Goal: Task Accomplishment & Management: Use online tool/utility

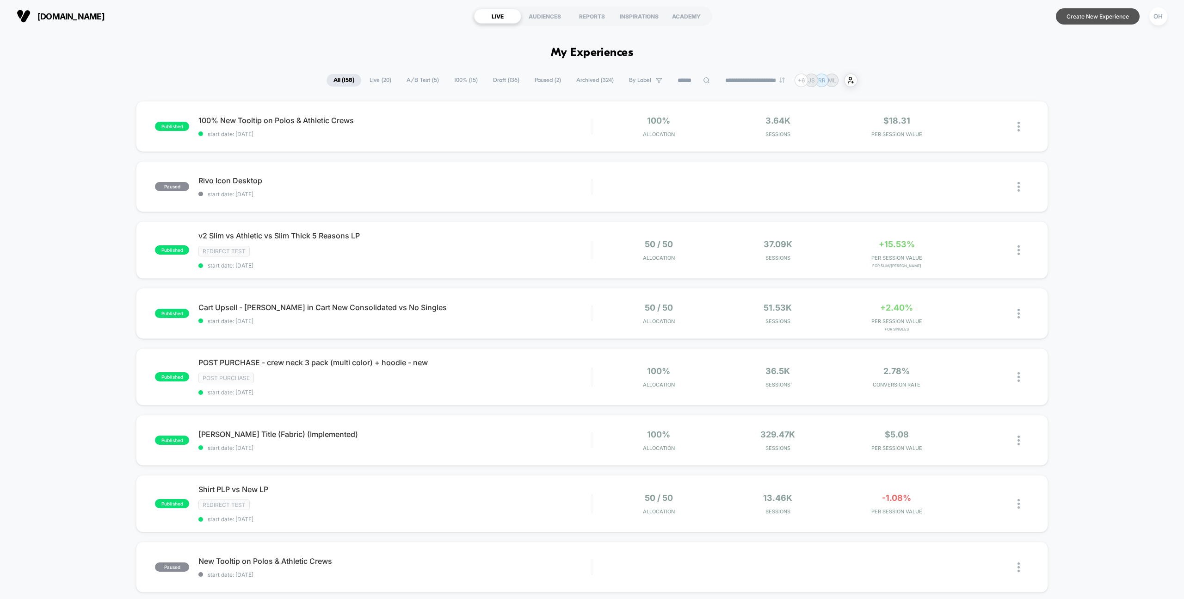
click at [1108, 10] on button "Create New Experience" at bounding box center [1098, 16] width 84 height 16
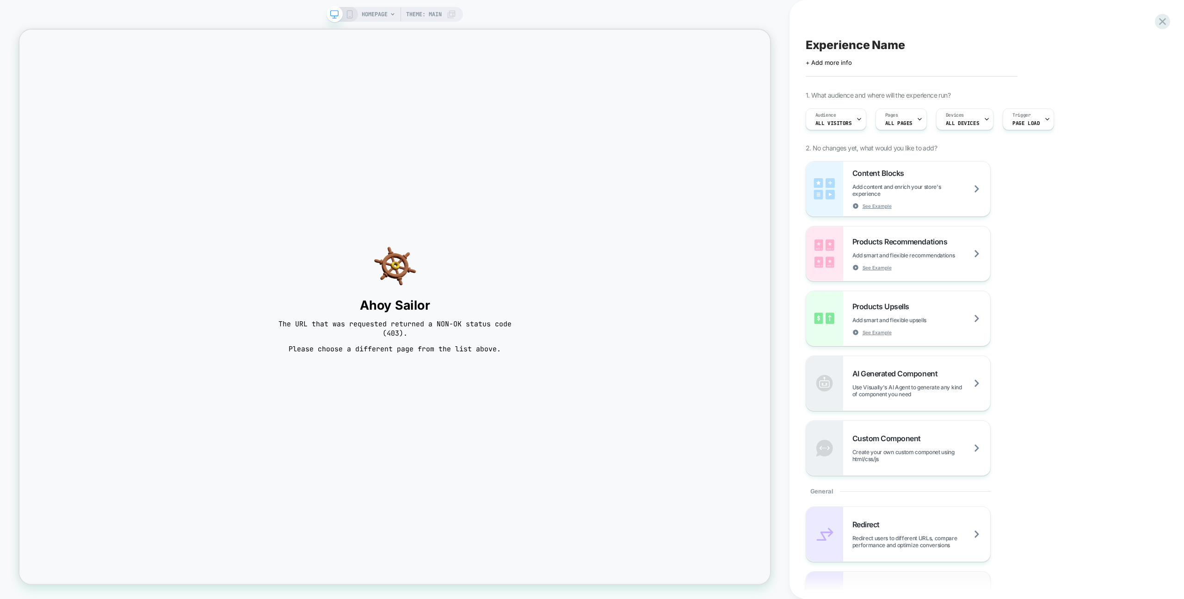
scroll to position [584, 0]
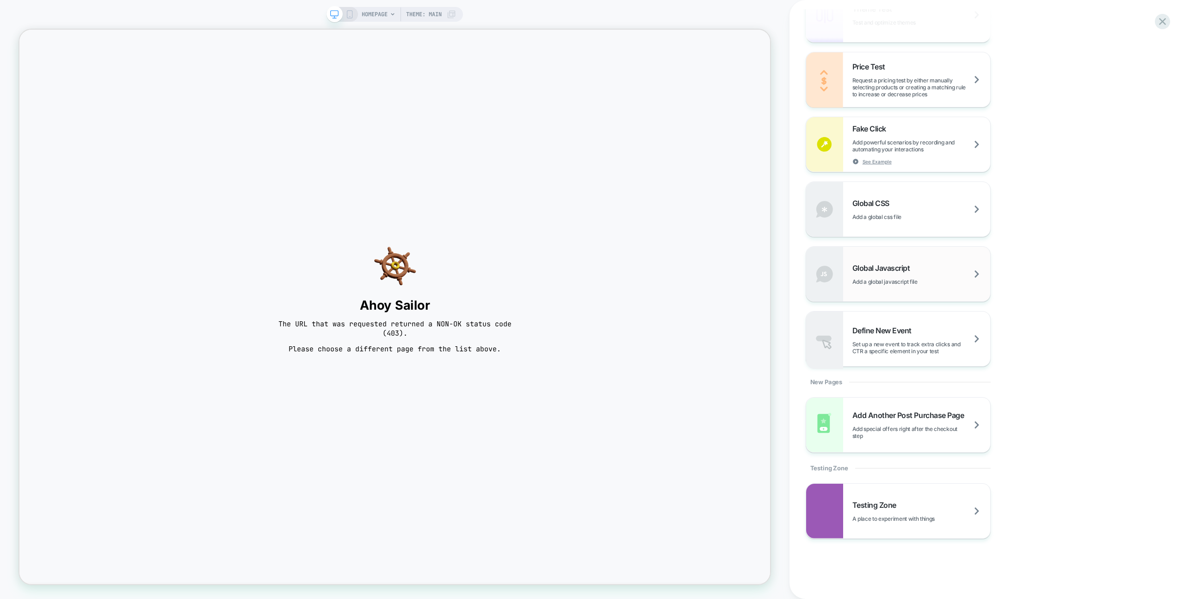
click at [900, 296] on div "Global Javascript Add a global javascript file" at bounding box center [898, 274] width 184 height 55
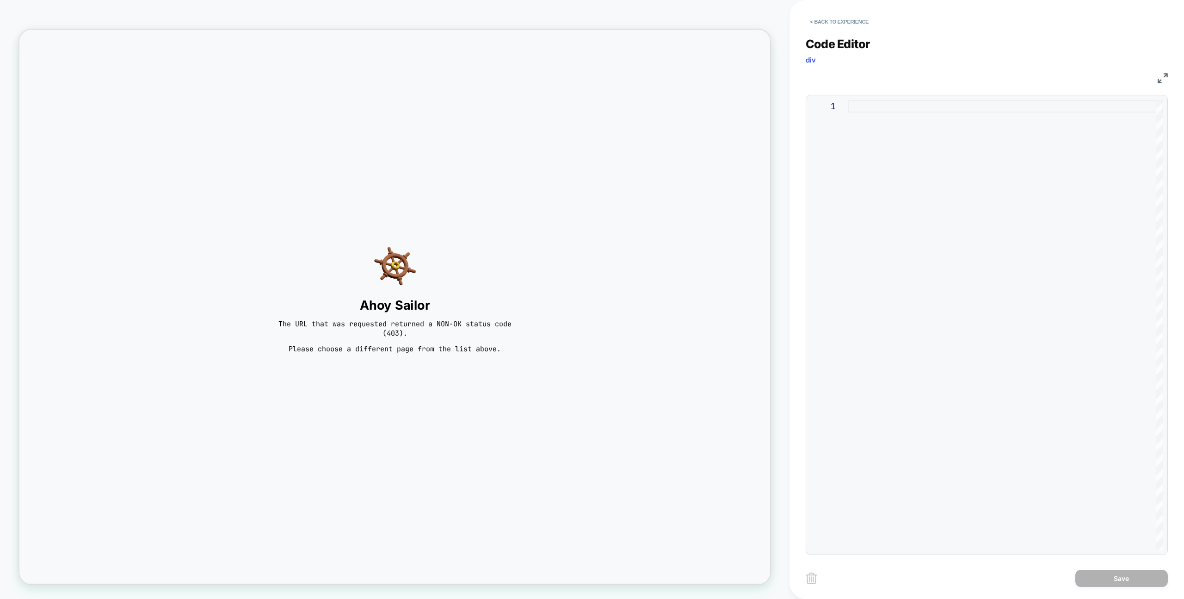
drag, startPoint x: 898, startPoint y: 291, endPoint x: 840, endPoint y: 285, distance: 58.6
click at [898, 291] on div at bounding box center [1005, 325] width 315 height 450
click at [850, 27] on button "< Back to experience" at bounding box center [840, 21] width 68 height 15
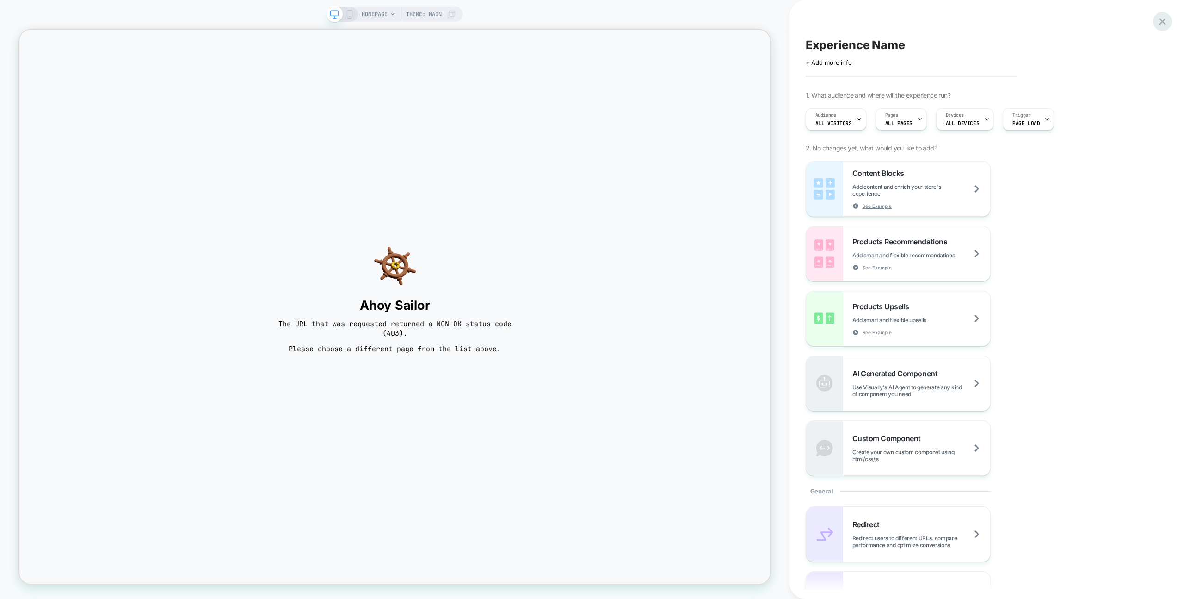
click at [1169, 25] on div at bounding box center [1162, 21] width 19 height 19
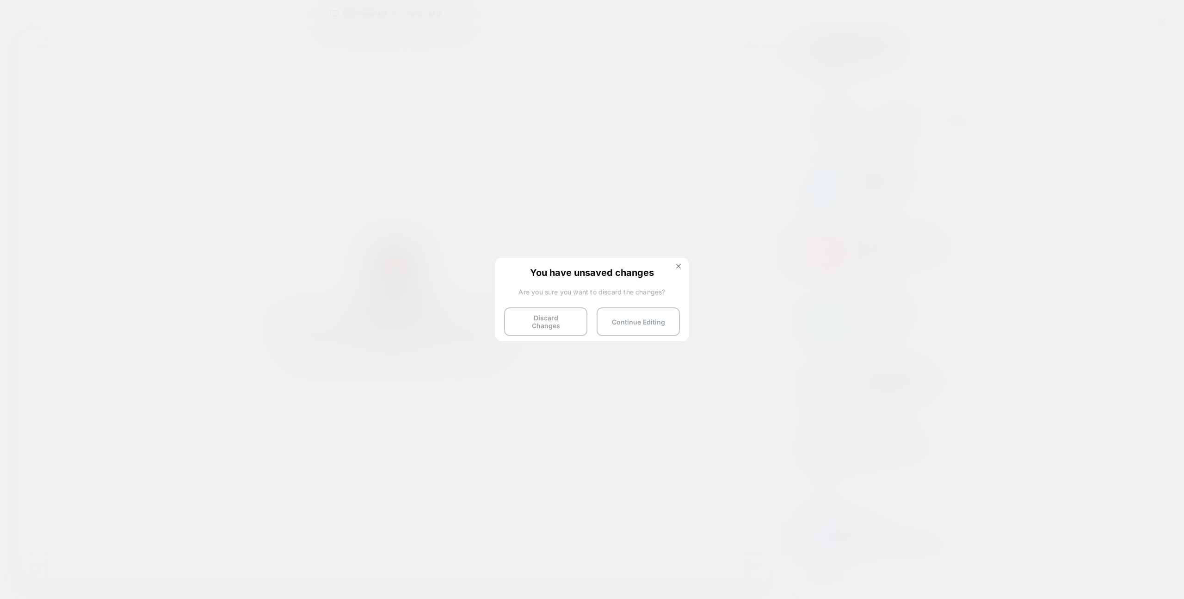
click at [533, 331] on div "You have unsaved changes Are you sure you want to discard the changes? Discard …" at bounding box center [592, 299] width 194 height 82
click at [533, 323] on button "Discard Changes" at bounding box center [545, 321] width 83 height 29
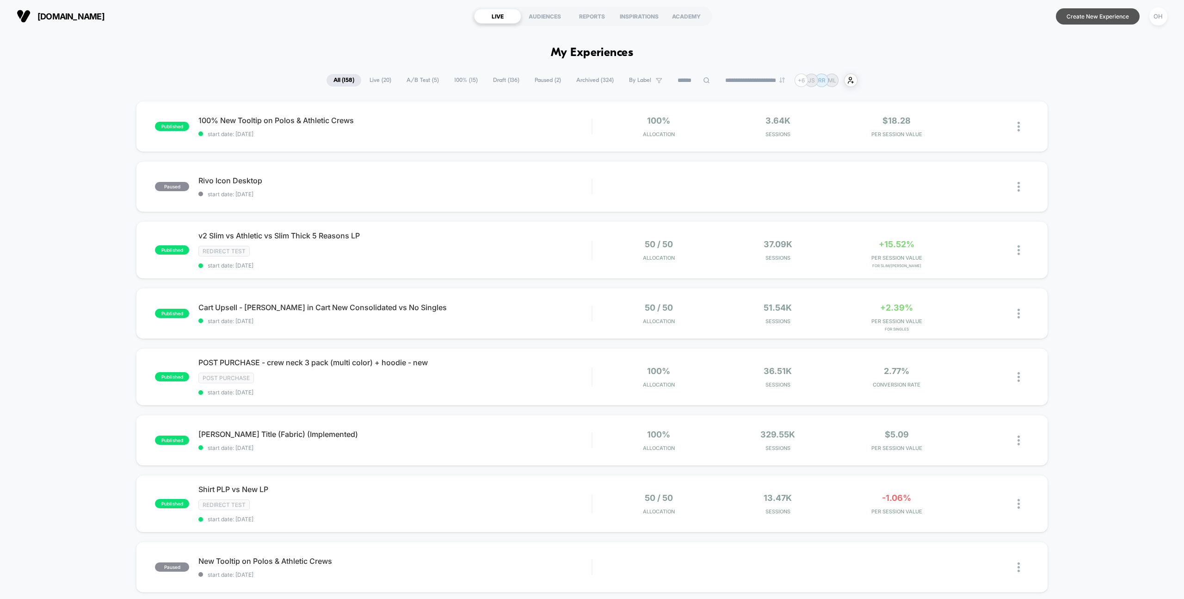
click at [1122, 22] on button "Create New Experience" at bounding box center [1098, 16] width 84 height 16
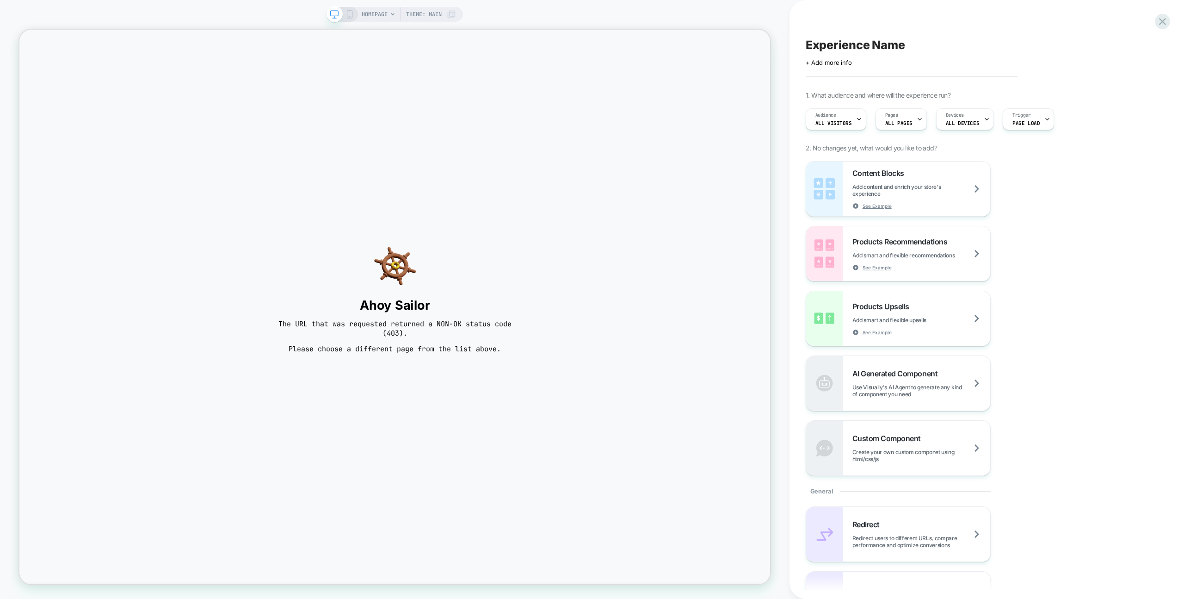
click at [866, 19] on div "Experience Name Click to edit experience details + Add more info 1. What audien…" at bounding box center [982, 299] width 362 height 580
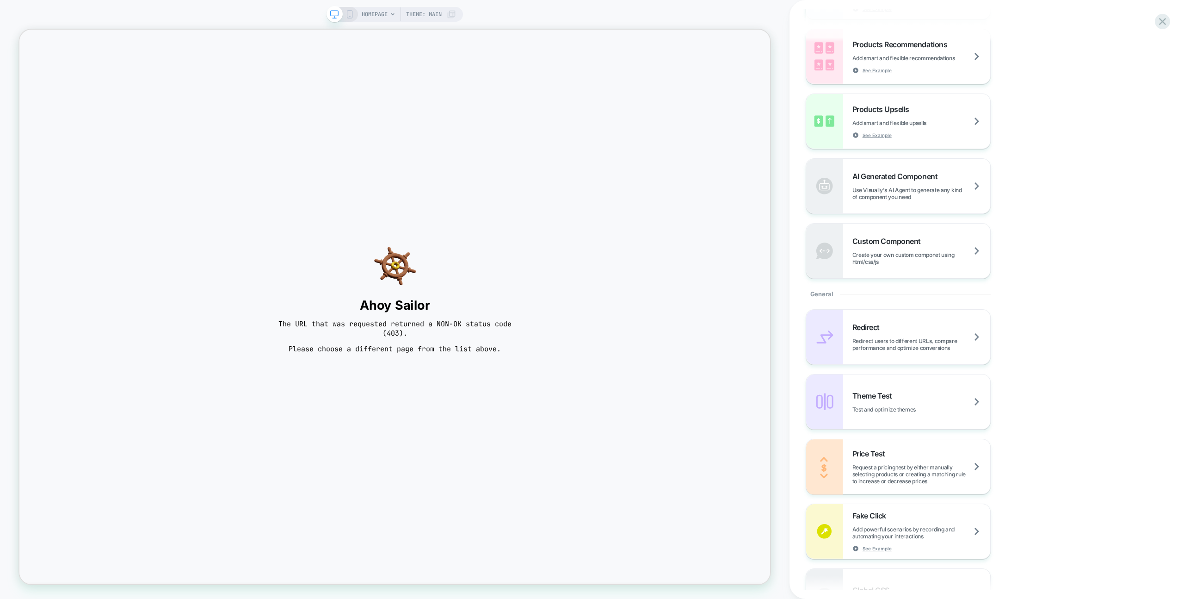
scroll to position [464, 0]
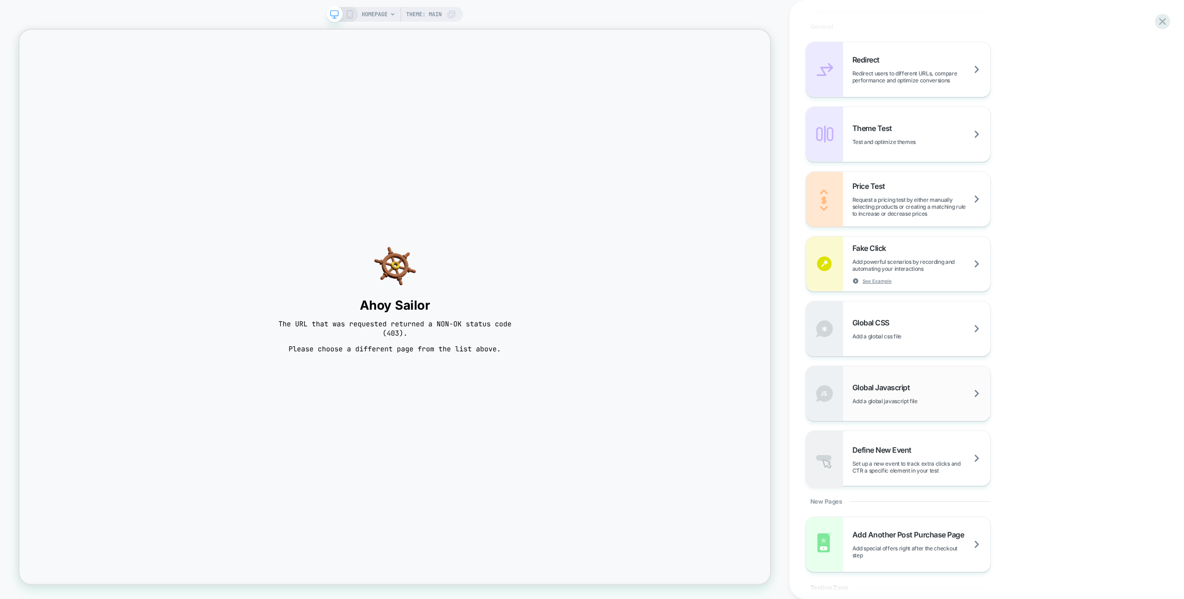
click at [913, 403] on span "Add a global javascript file" at bounding box center [897, 400] width 88 height 7
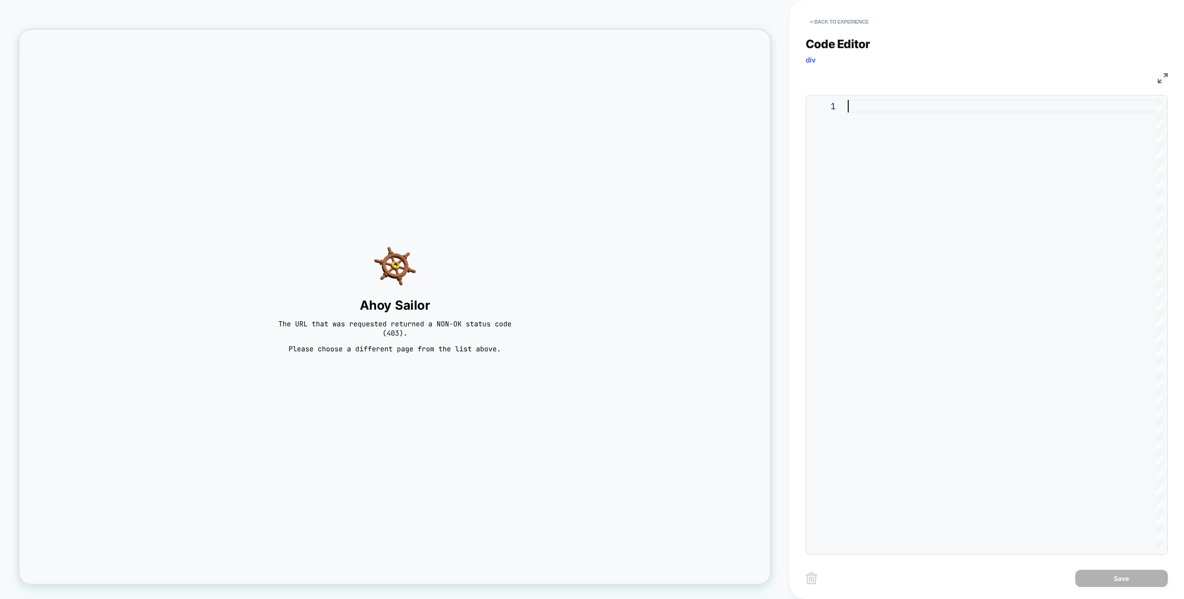
drag, startPoint x: 915, startPoint y: 394, endPoint x: 1063, endPoint y: 559, distance: 222.1
click at [915, 394] on div at bounding box center [1005, 325] width 315 height 450
type textarea "**********"
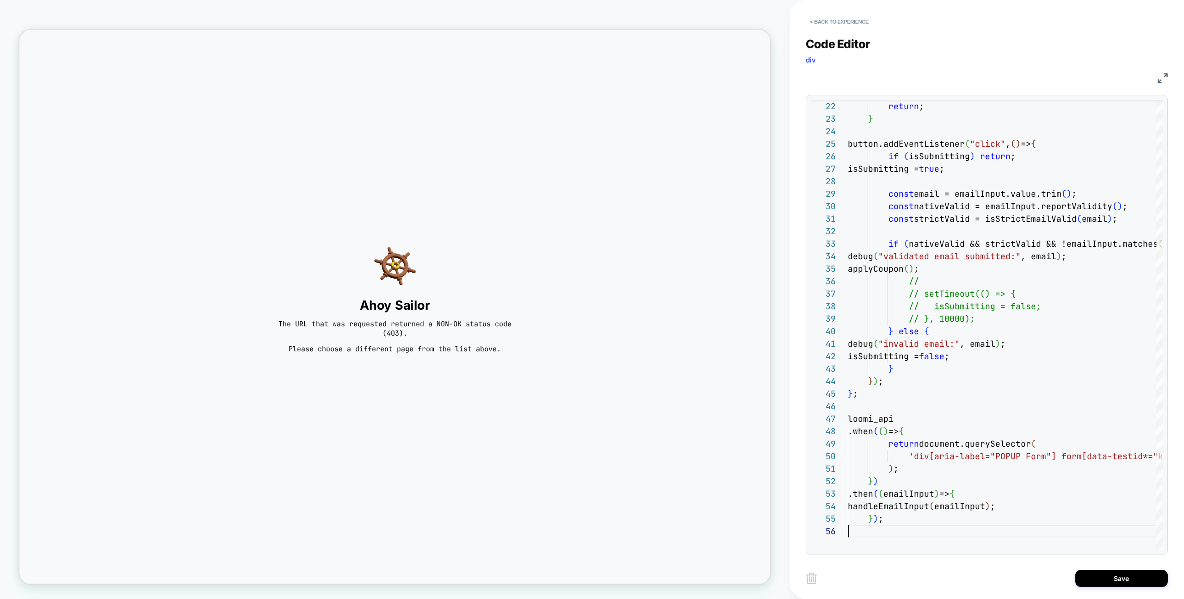
scroll to position [62, 0]
click at [1117, 586] on div "Save" at bounding box center [987, 577] width 362 height 23
click at [1115, 585] on button "Save" at bounding box center [1122, 578] width 93 height 17
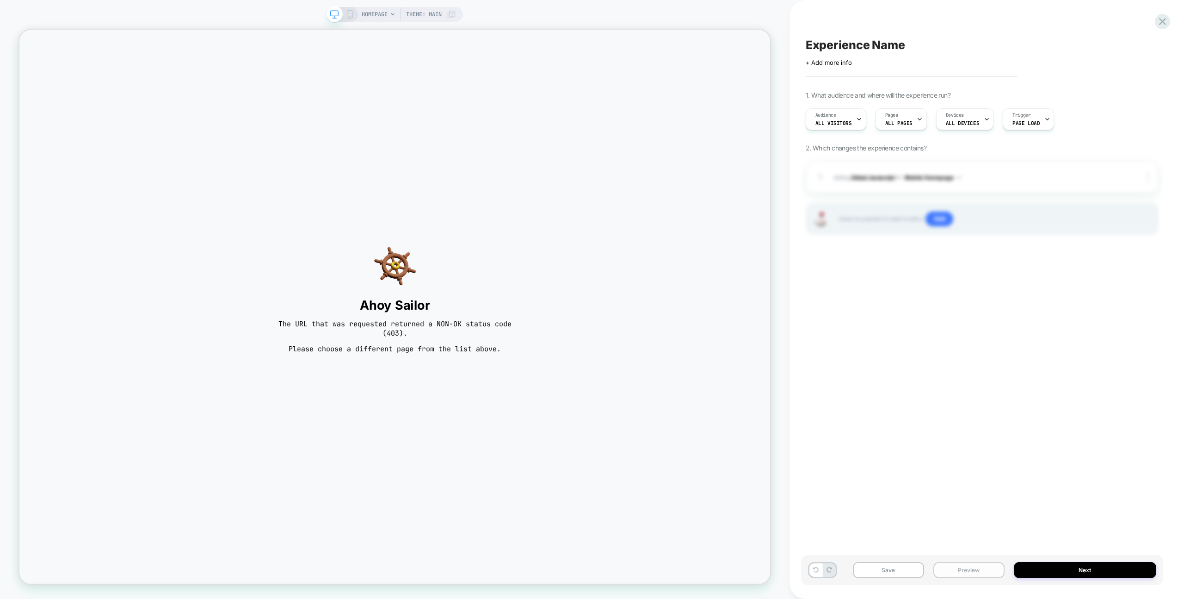
click at [960, 573] on button "Preview" at bounding box center [969, 570] width 71 height 16
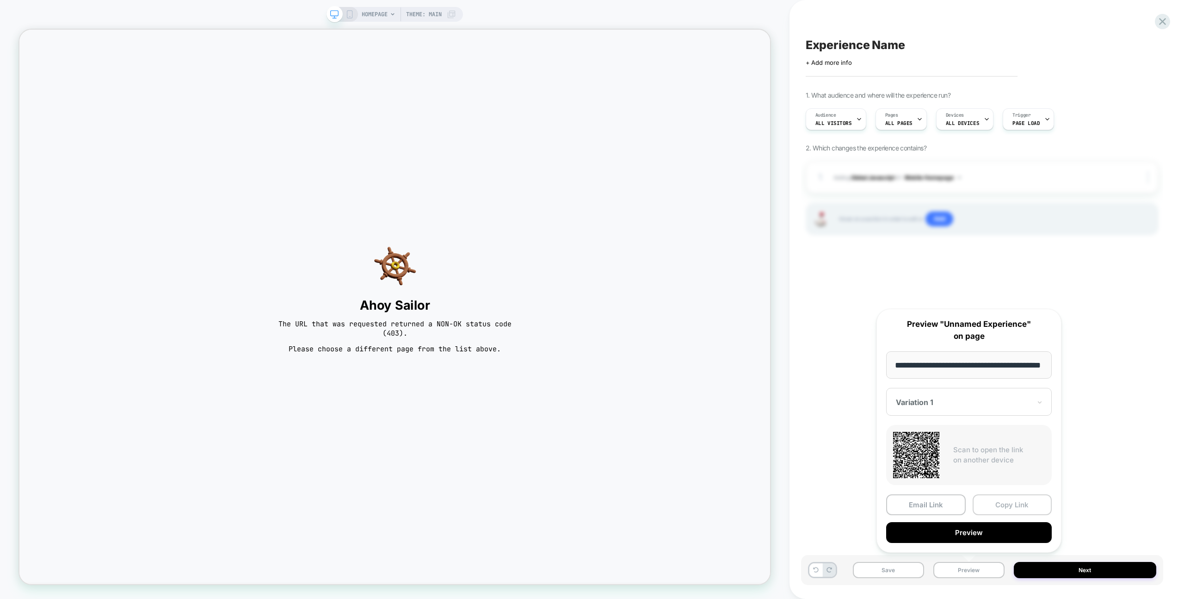
scroll to position [0, 0]
click at [988, 506] on button "Copy Link" at bounding box center [1013, 504] width 80 height 21
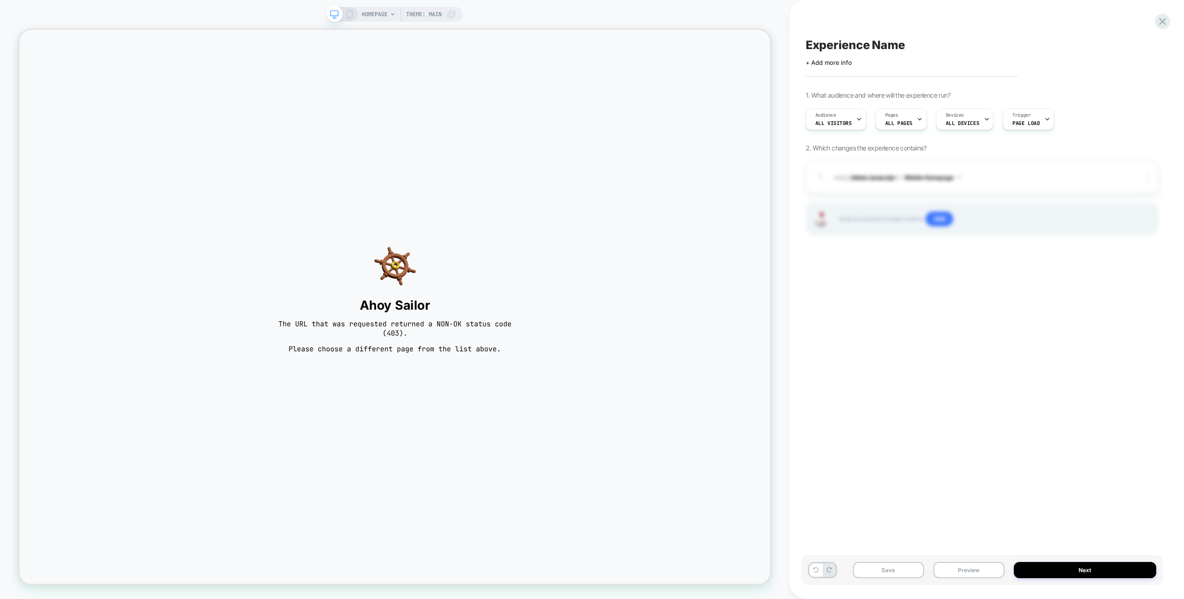
click at [952, 265] on div "Experience Name Click to edit experience details + Add more info 1. What audien…" at bounding box center [982, 299] width 362 height 580
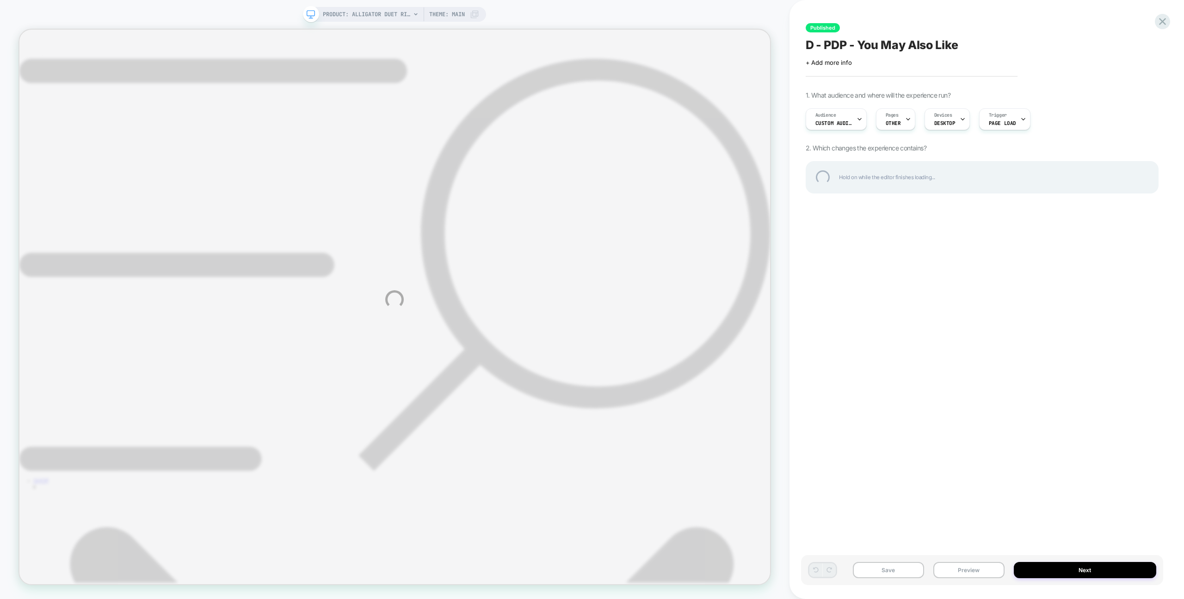
click at [784, 27] on div "PRODUCT: Alligator Duet Ring PRODUCT: Alligator Duet Ring Theme: MAIN Published…" at bounding box center [592, 299] width 1184 height 599
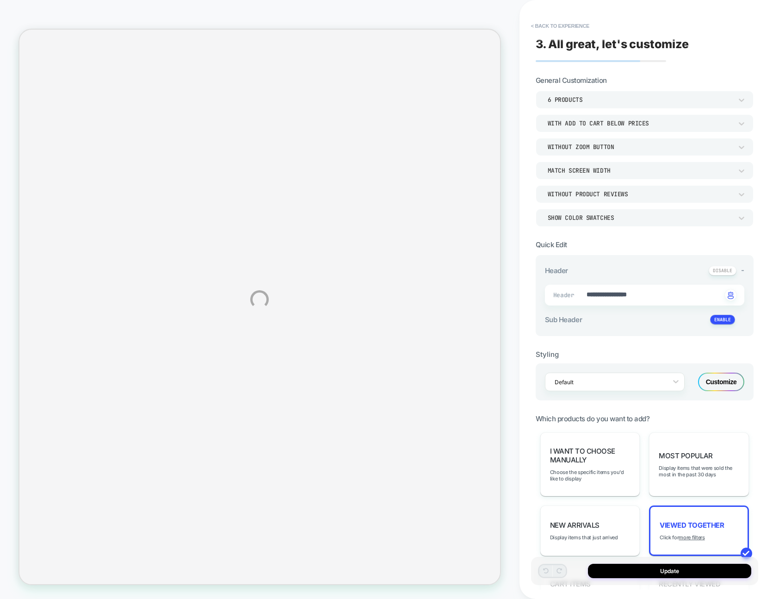
type textarea "*"
click at [571, 25] on button "< Back to experience" at bounding box center [560, 26] width 68 height 15
type textarea "*"
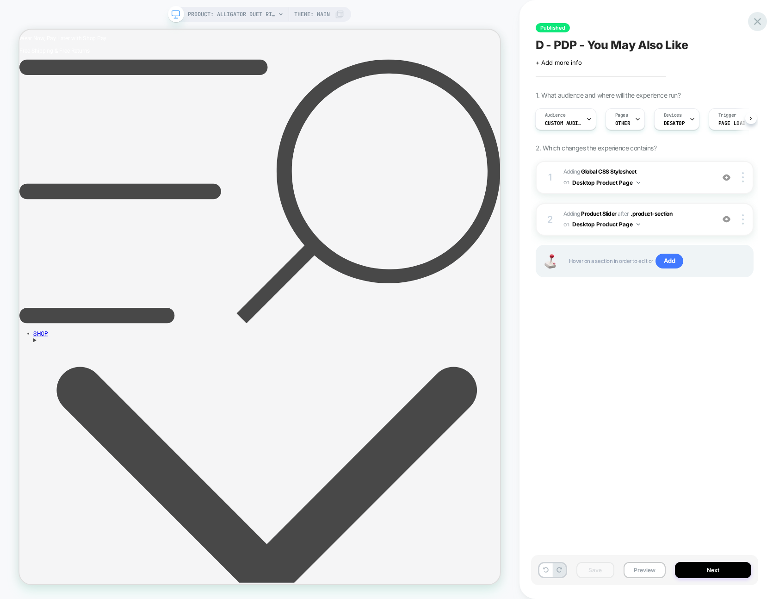
scroll to position [190, 0]
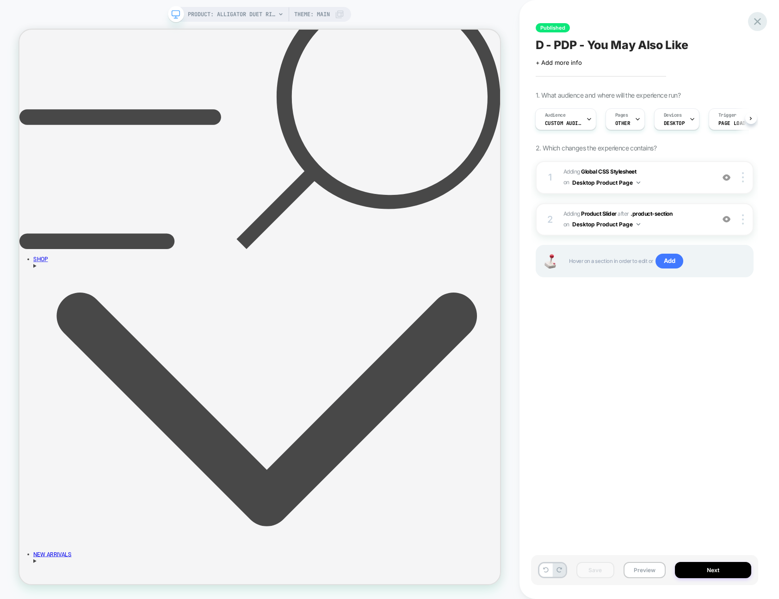
click at [757, 23] on icon at bounding box center [757, 21] width 12 height 12
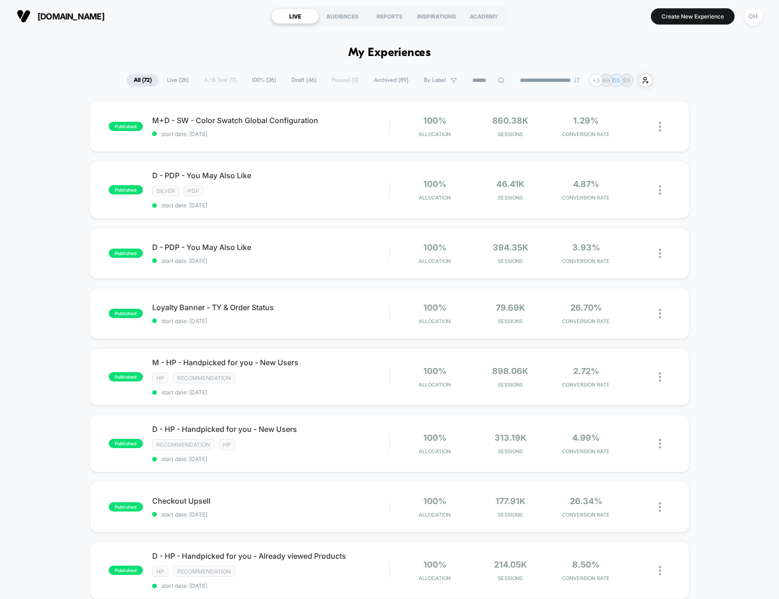
click at [718, 7] on section "Create New Experience OH" at bounding box center [643, 16] width 246 height 23
click at [718, 11] on button "Create New Experience" at bounding box center [693, 16] width 84 height 16
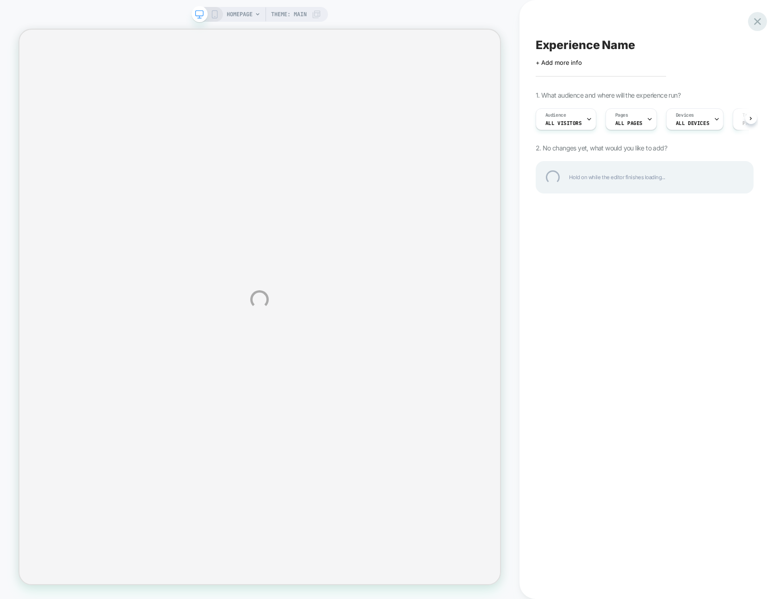
click at [754, 26] on div at bounding box center [757, 21] width 19 height 19
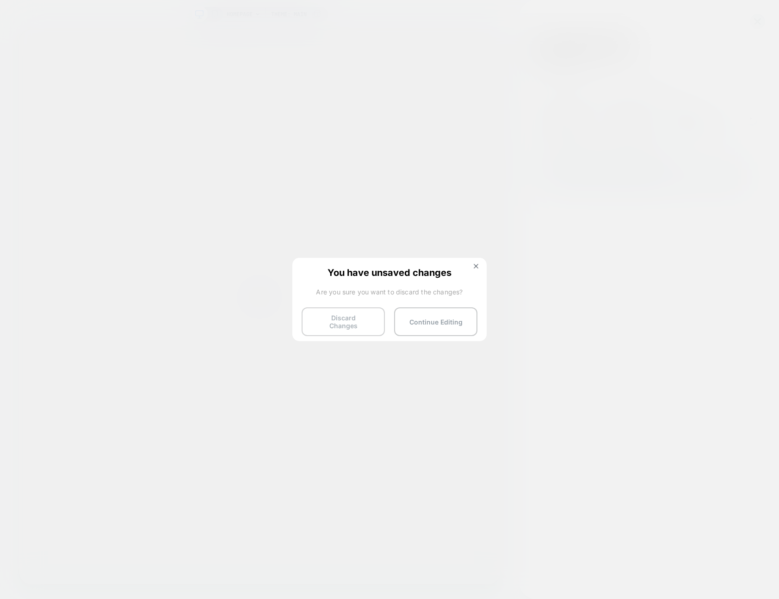
click at [331, 309] on button "Discard Changes" at bounding box center [343, 321] width 83 height 29
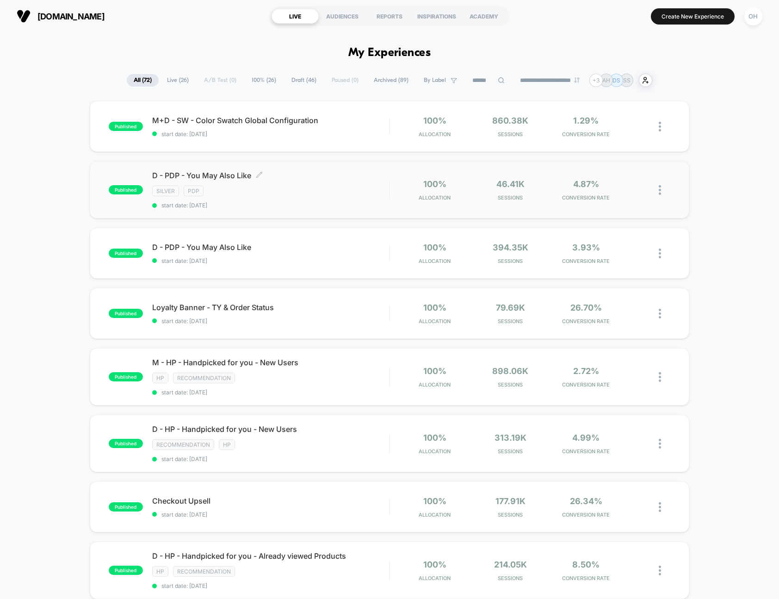
click at [344, 190] on div "Silver PDP" at bounding box center [270, 191] width 237 height 11
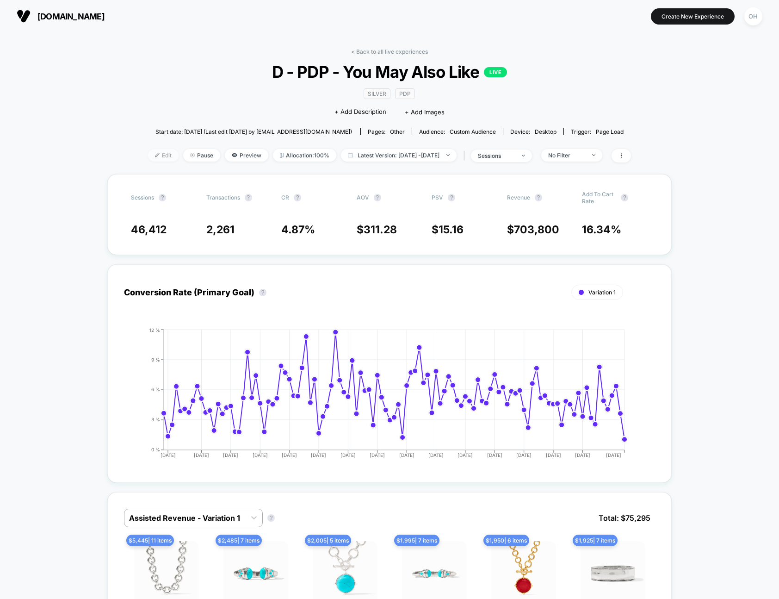
click at [149, 157] on span "Edit" at bounding box center [163, 155] width 31 height 12
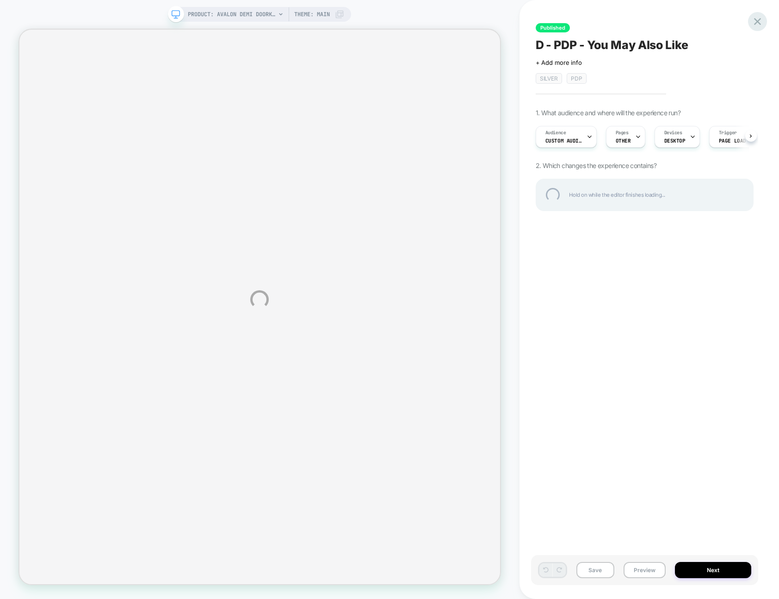
click at [756, 23] on div at bounding box center [757, 21] width 19 height 19
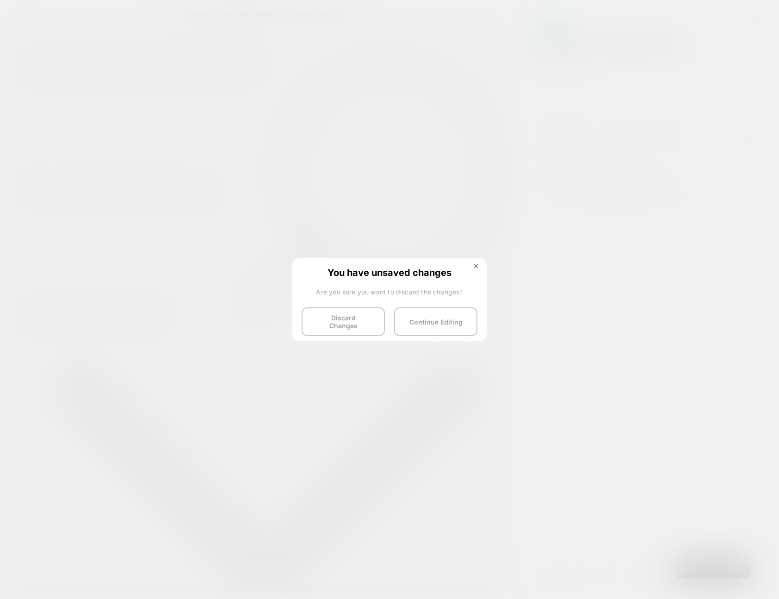
click at [365, 320] on button "Discard Changes" at bounding box center [343, 321] width 83 height 29
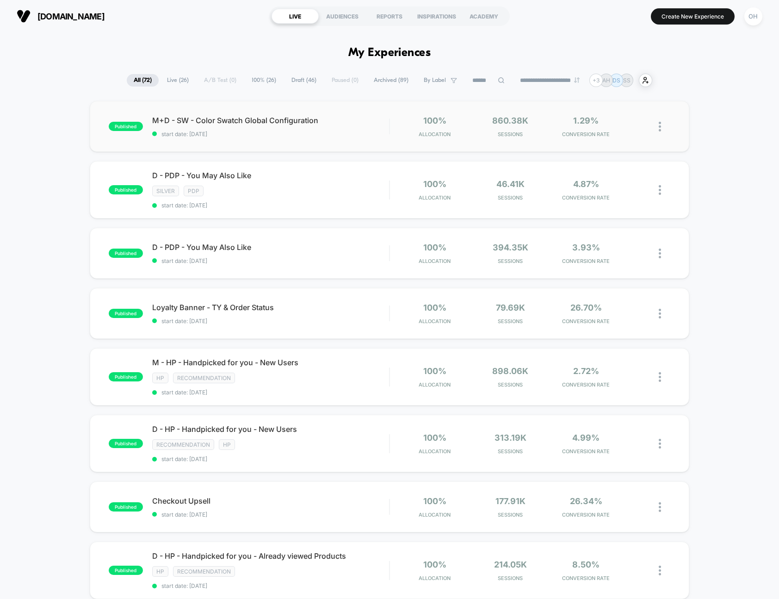
click at [346, 145] on div "published M+D - SW - Color Swatch Global Configuration start date: 7/17/2025 10…" at bounding box center [390, 126] width 600 height 51
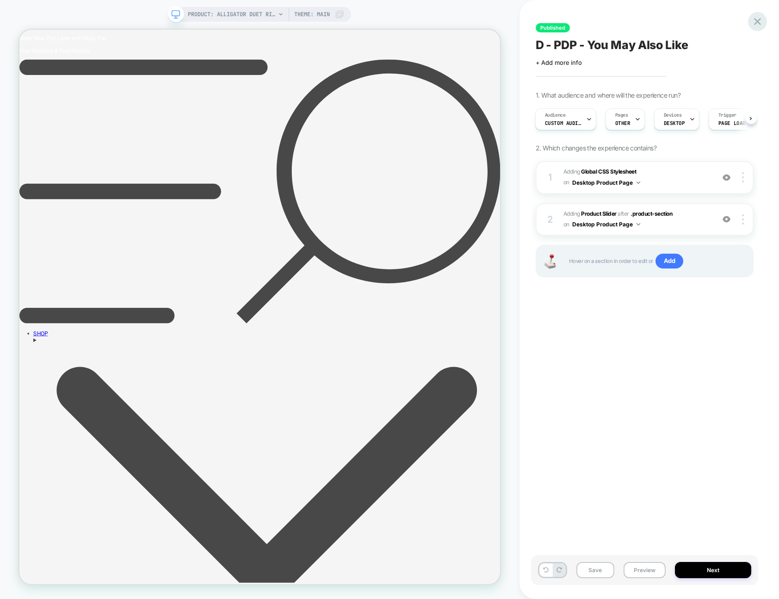
drag, startPoint x: 746, startPoint y: 16, endPoint x: 751, endPoint y: 19, distance: 6.7
click at [746, 16] on div "Published D - PDP - You May Also Like Click to edit experience details + Add mo…" at bounding box center [644, 299] width 227 height 580
click at [752, 20] on icon at bounding box center [757, 21] width 12 height 12
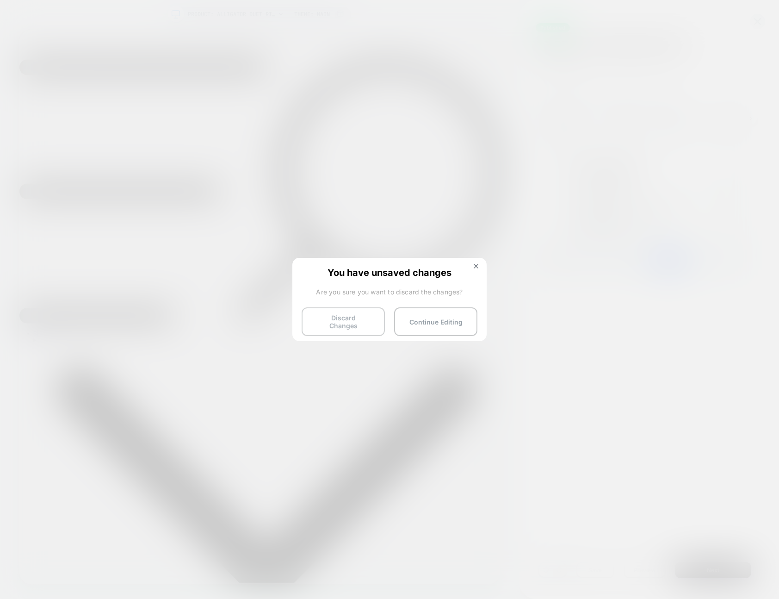
click at [318, 329] on button "Discard Changes" at bounding box center [343, 321] width 83 height 29
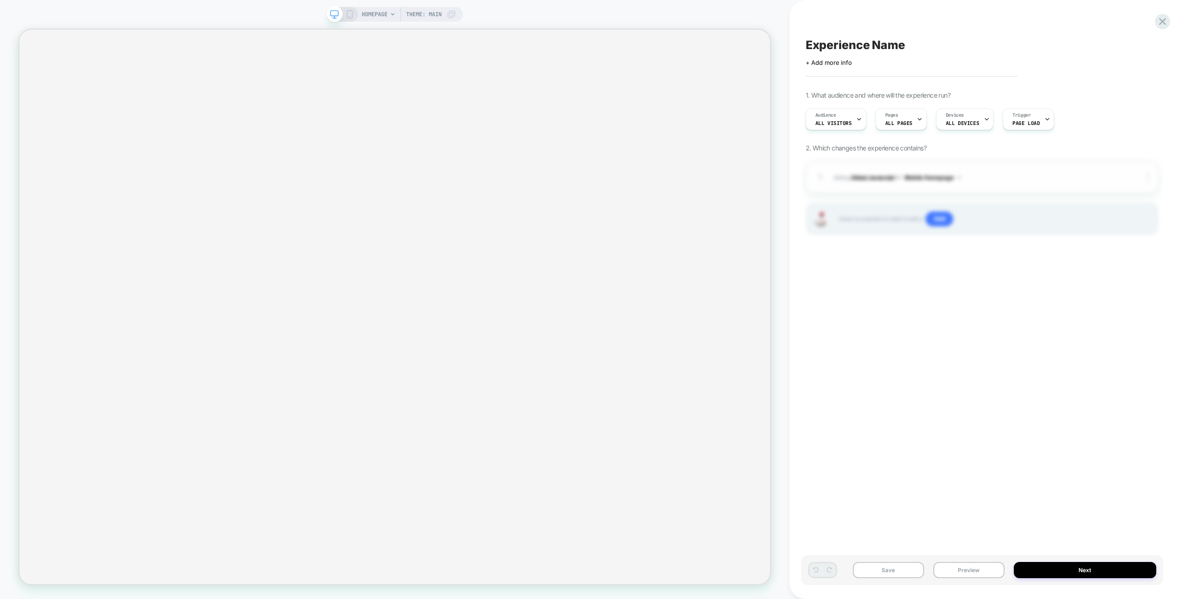
click at [934, 175] on button "Mobile Homepage" at bounding box center [933, 178] width 56 height 12
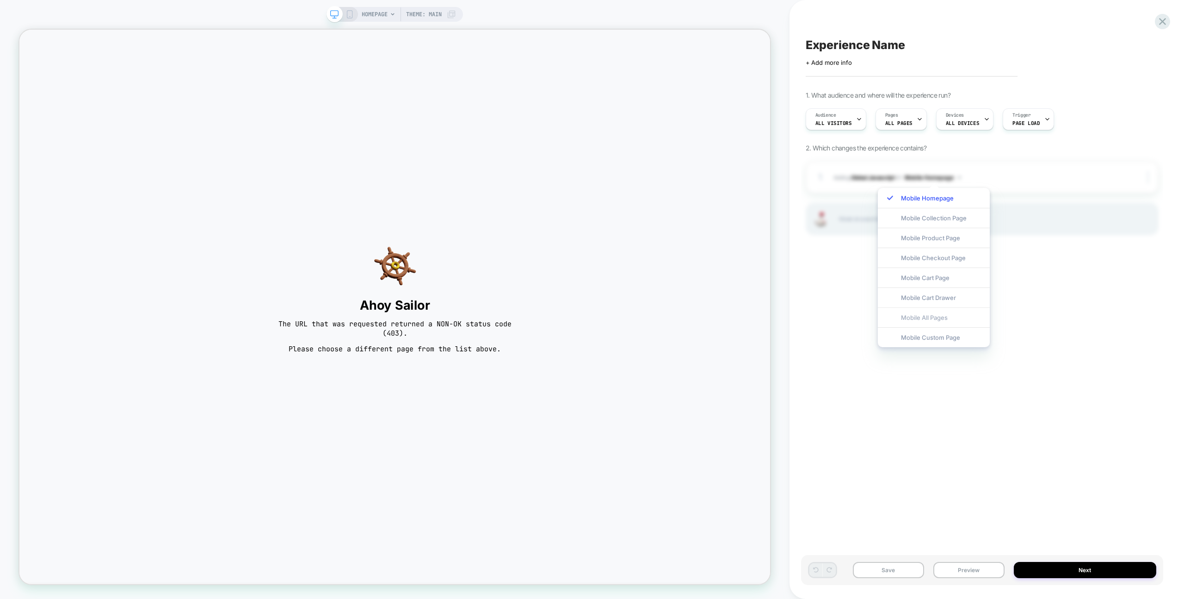
click at [953, 317] on div "Mobile All Pages" at bounding box center [934, 317] width 112 height 20
click at [953, 566] on button "Preview" at bounding box center [969, 570] width 71 height 16
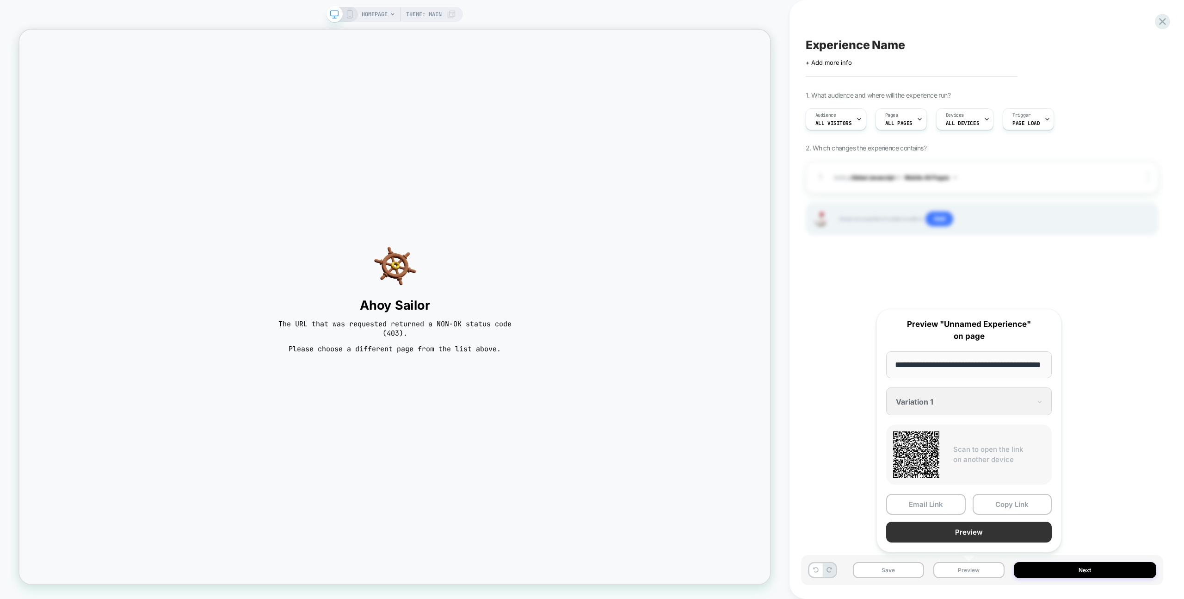
scroll to position [0, 25]
click at [963, 527] on button "Preview" at bounding box center [969, 532] width 166 height 21
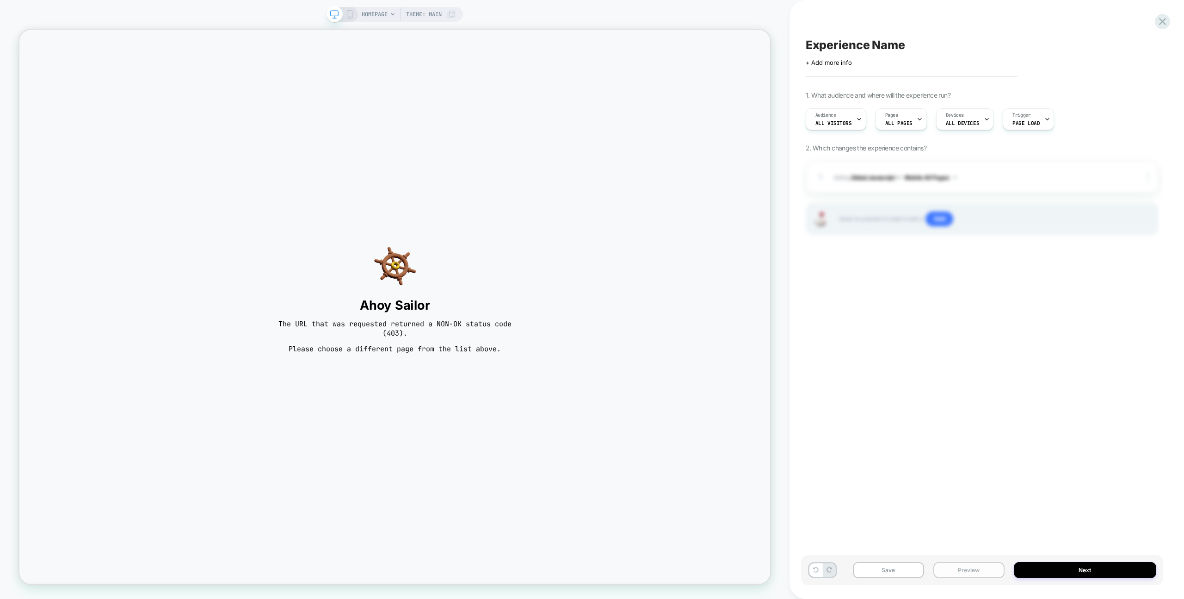
drag, startPoint x: 959, startPoint y: 556, endPoint x: 963, endPoint y: 563, distance: 7.5
click at [959, 556] on div "Save Preview Next" at bounding box center [982, 570] width 362 height 30
click at [964, 564] on button "Preview" at bounding box center [969, 570] width 71 height 16
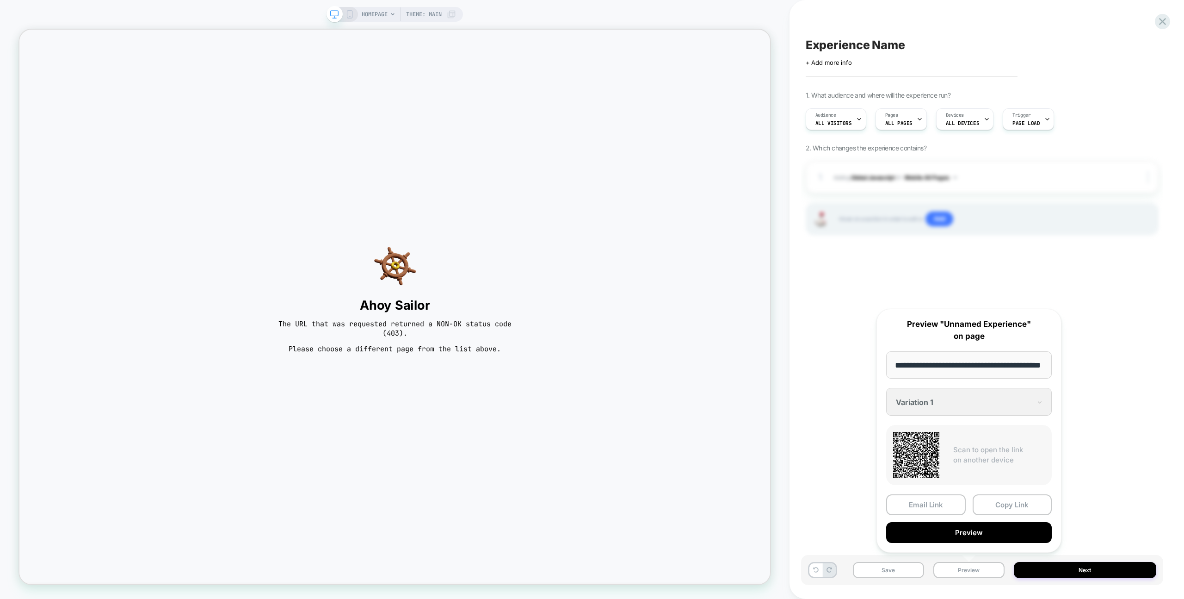
click at [991, 507] on button "Copy Link" at bounding box center [1013, 504] width 80 height 21
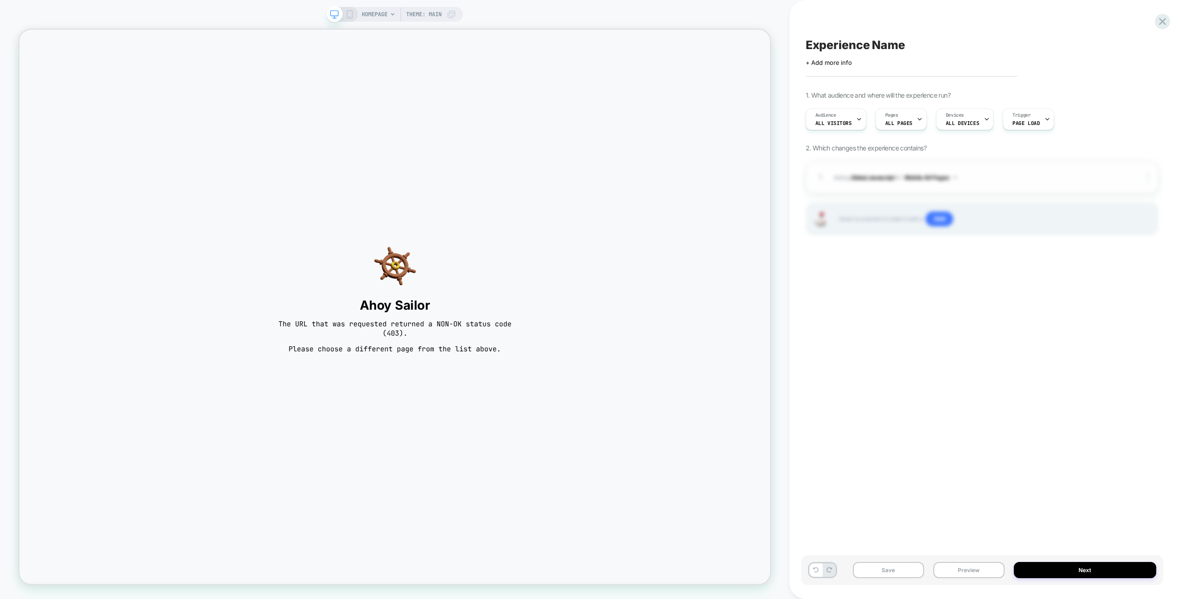
click at [1026, 178] on span "Adding Global Javascript on Mobile All Pages" at bounding box center [974, 178] width 281 height 12
click at [1027, 179] on span "Adding Global Javascript on Mobile All Pages" at bounding box center [974, 178] width 281 height 12
click at [1158, 24] on icon at bounding box center [1163, 21] width 12 height 12
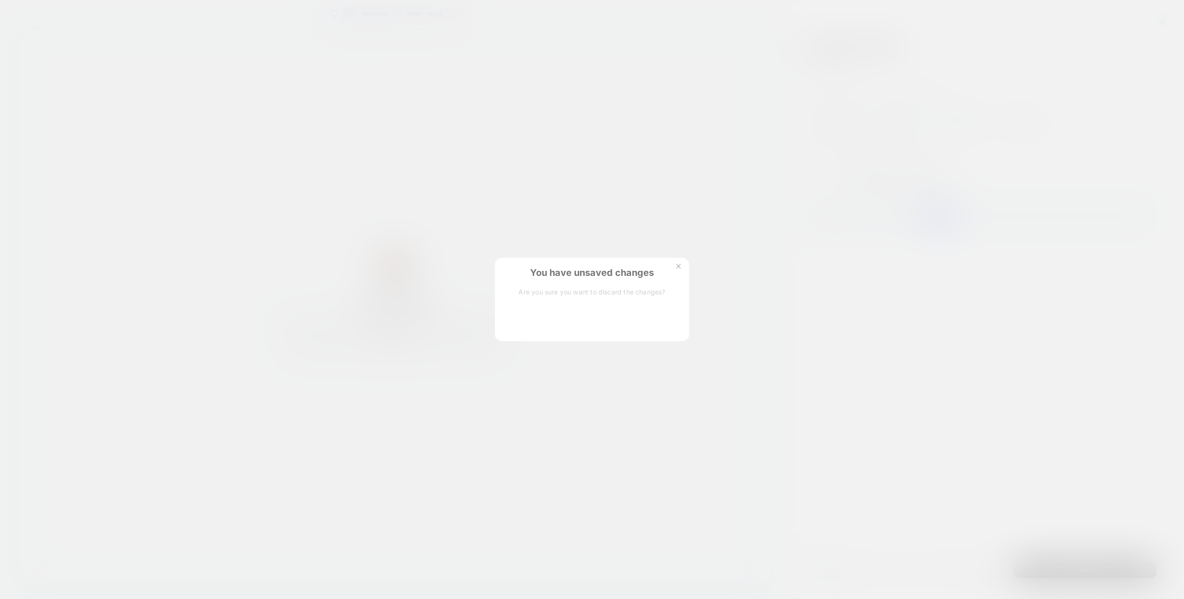
click at [543, 317] on button "Discard Changes" at bounding box center [545, 321] width 83 height 29
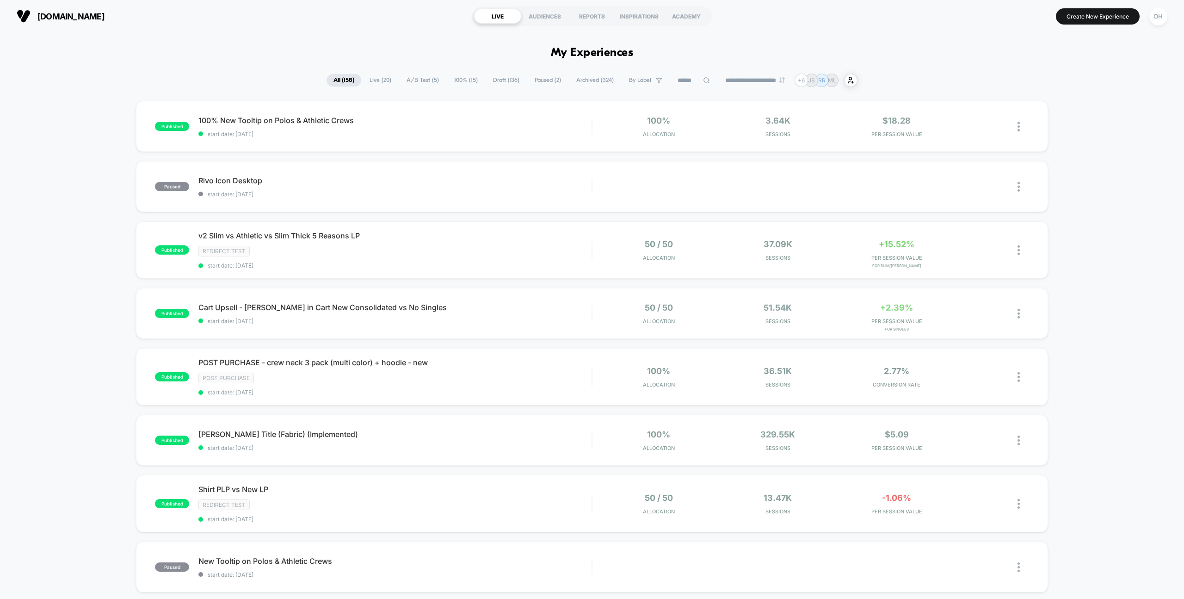
drag, startPoint x: 1094, startPoint y: 18, endPoint x: 955, endPoint y: 26, distance: 139.0
click at [1094, 18] on button "Create New Experience" at bounding box center [1098, 16] width 84 height 16
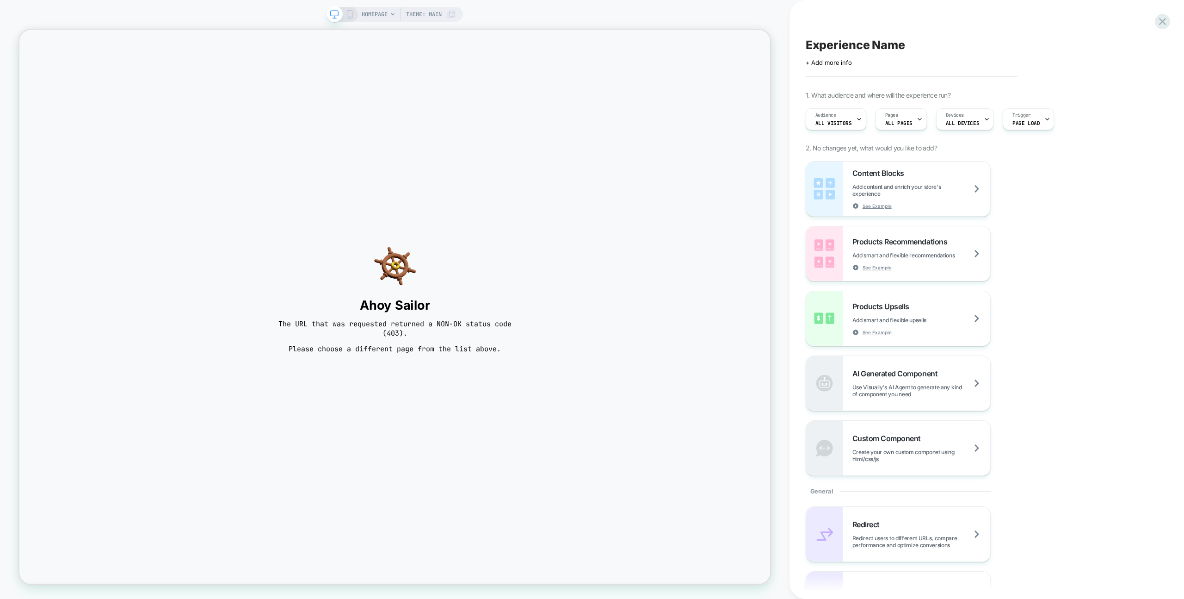
scroll to position [584, 0]
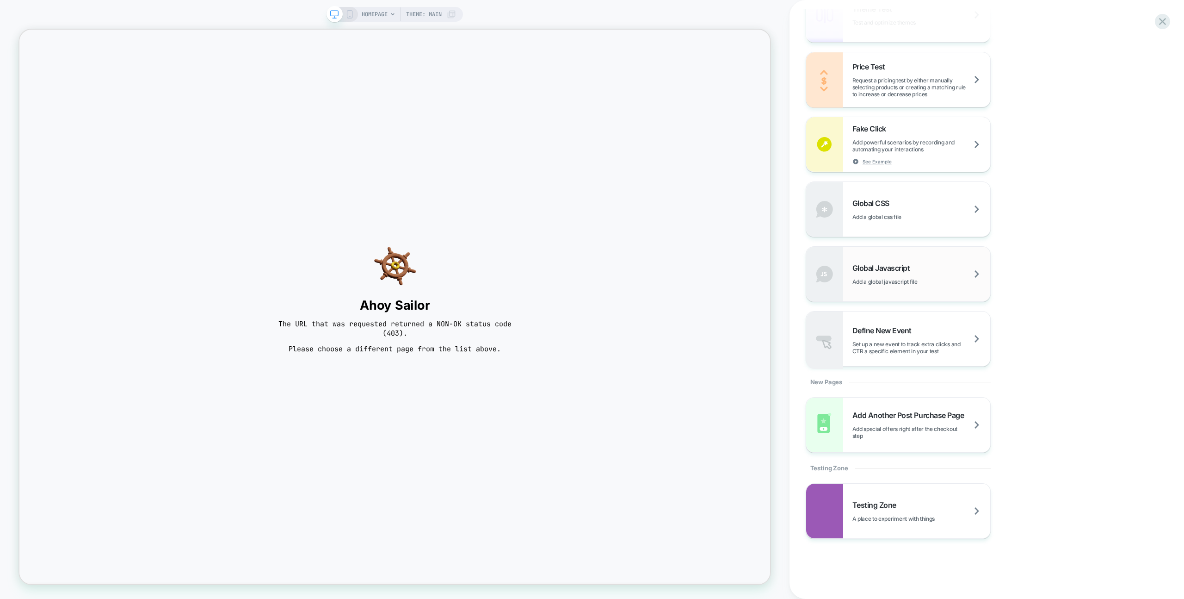
click at [954, 263] on div "Global Javascript Add a global javascript file" at bounding box center [922, 274] width 138 height 22
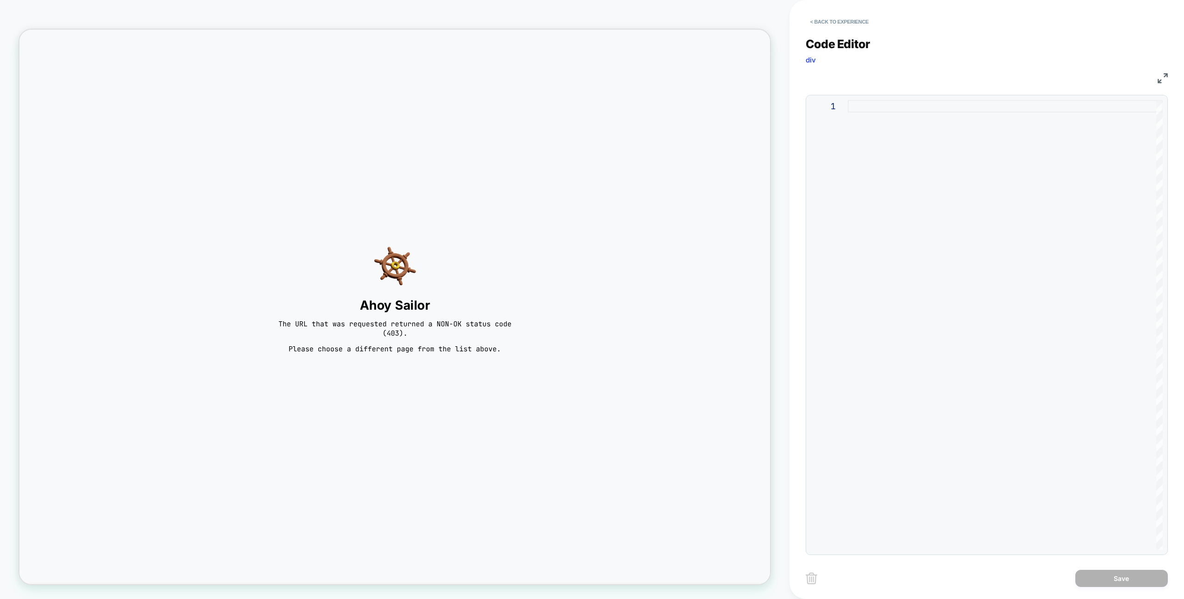
drag, startPoint x: 954, startPoint y: 263, endPoint x: 992, endPoint y: 291, distance: 46.6
click at [972, 249] on div at bounding box center [1005, 325] width 315 height 450
type textarea "**********"
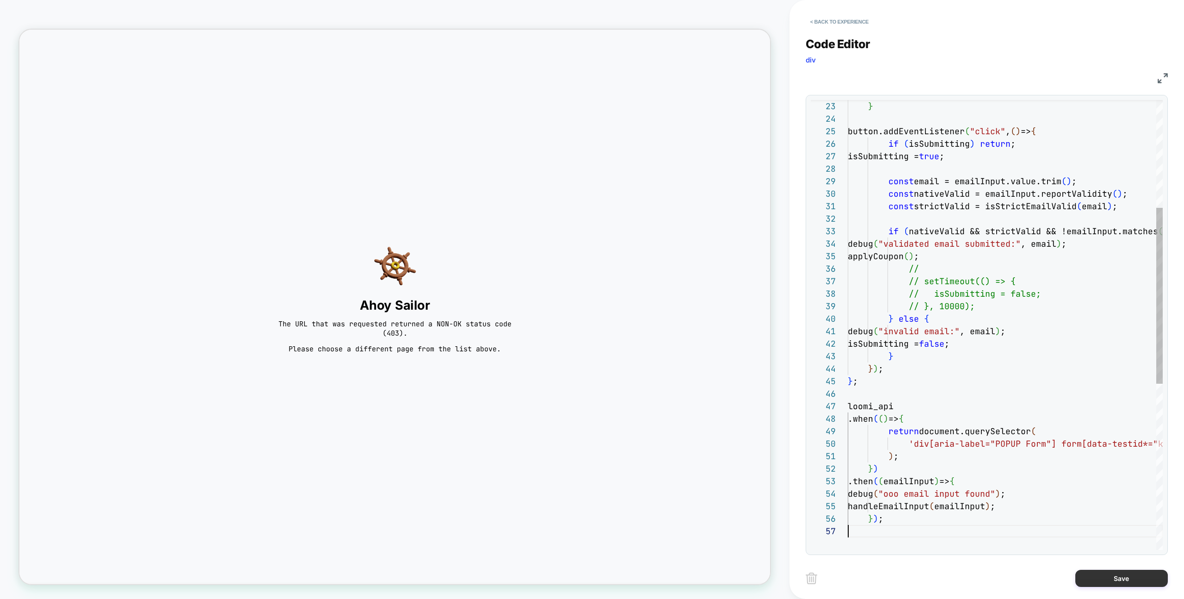
click at [1137, 573] on button "Save" at bounding box center [1122, 578] width 93 height 17
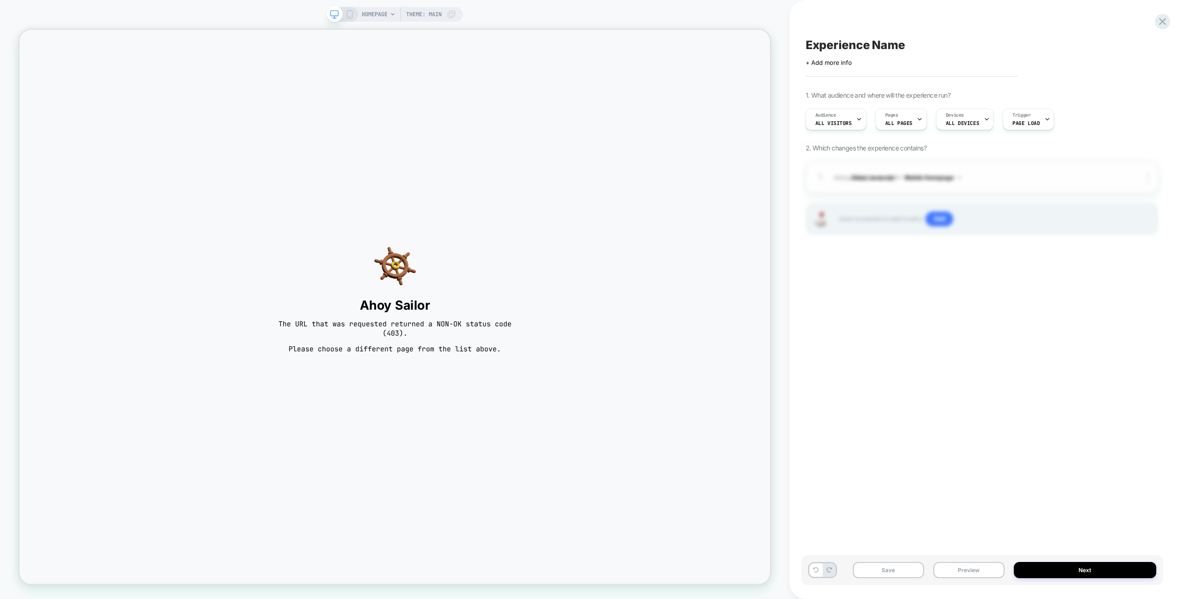
click at [952, 177] on button "Mobile Homepage" at bounding box center [933, 178] width 56 height 12
click at [945, 312] on div "Mobile All Pages" at bounding box center [934, 317] width 112 height 20
click at [976, 567] on button "Preview" at bounding box center [969, 570] width 71 height 16
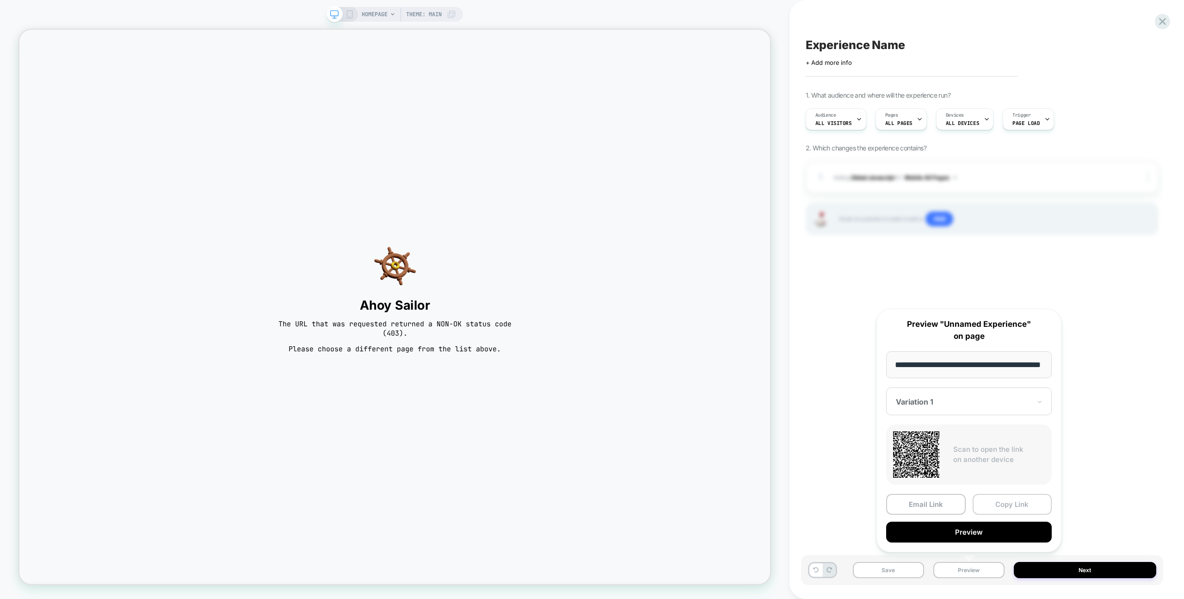
scroll to position [0, 25]
click at [994, 508] on button "Copy Link" at bounding box center [1013, 504] width 80 height 21
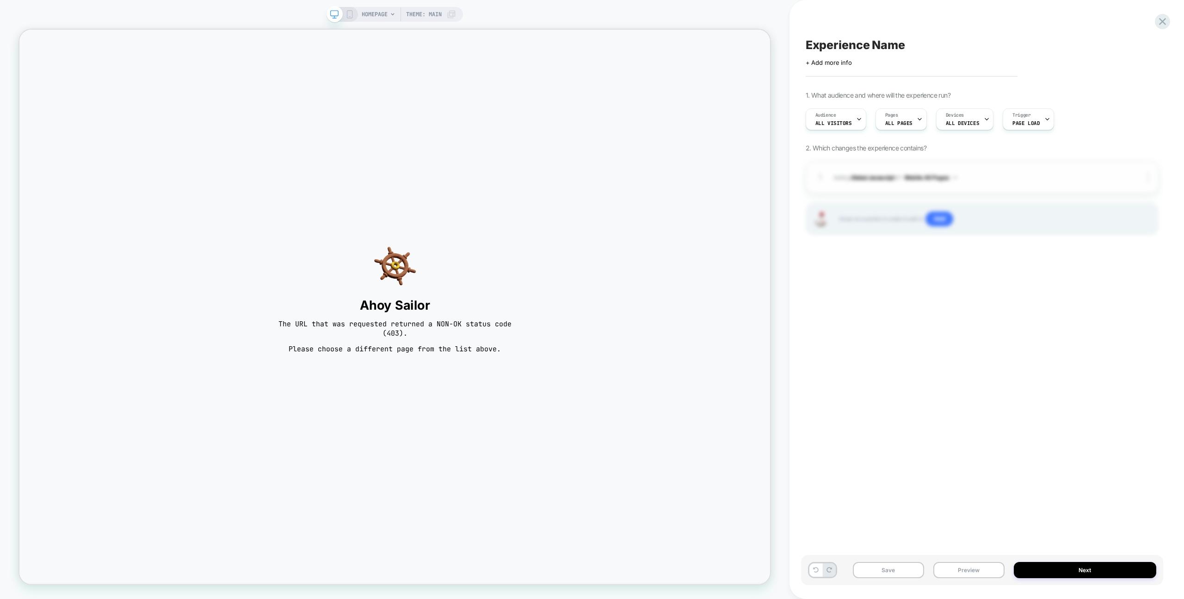
click at [942, 174] on button "Mobile All Pages" at bounding box center [931, 178] width 52 height 12
click at [942, 177] on button "Mobile All Pages" at bounding box center [931, 178] width 52 height 12
click at [1151, 176] on div at bounding box center [1149, 177] width 18 height 10
click at [1150, 176] on div at bounding box center [1149, 177] width 18 height 10
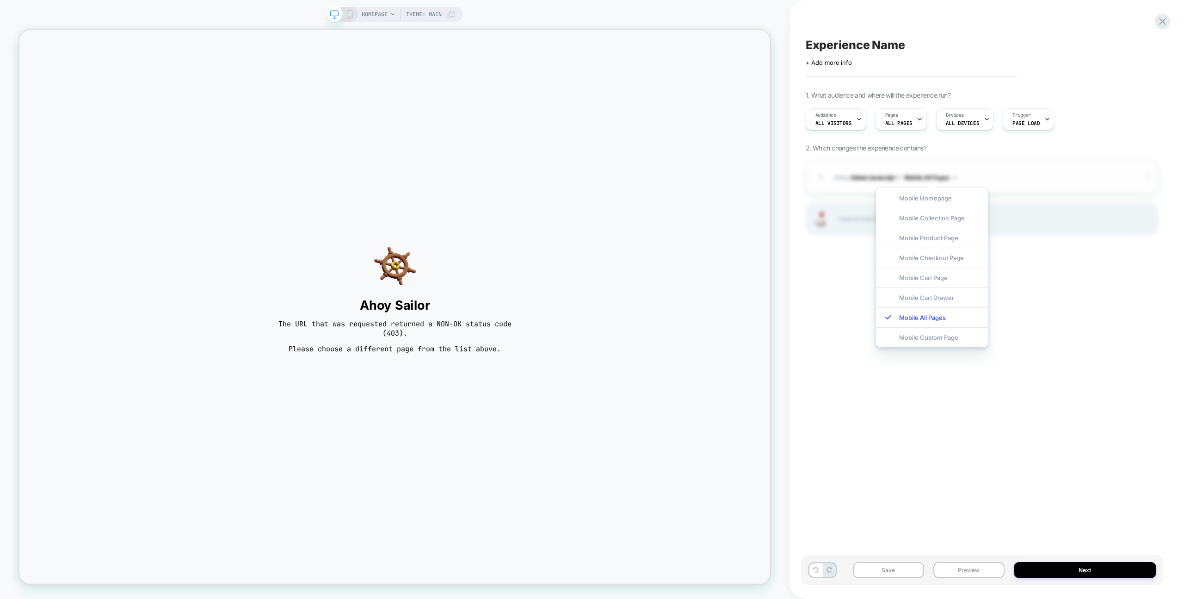
click at [1067, 182] on span "Adding Global Javascript on Mobile All Pages" at bounding box center [974, 178] width 281 height 12
click at [1146, 178] on div at bounding box center [1149, 177] width 18 height 10
click at [1149, 178] on img at bounding box center [1148, 177] width 2 height 10
click at [1148, 178] on img at bounding box center [1148, 177] width 2 height 10
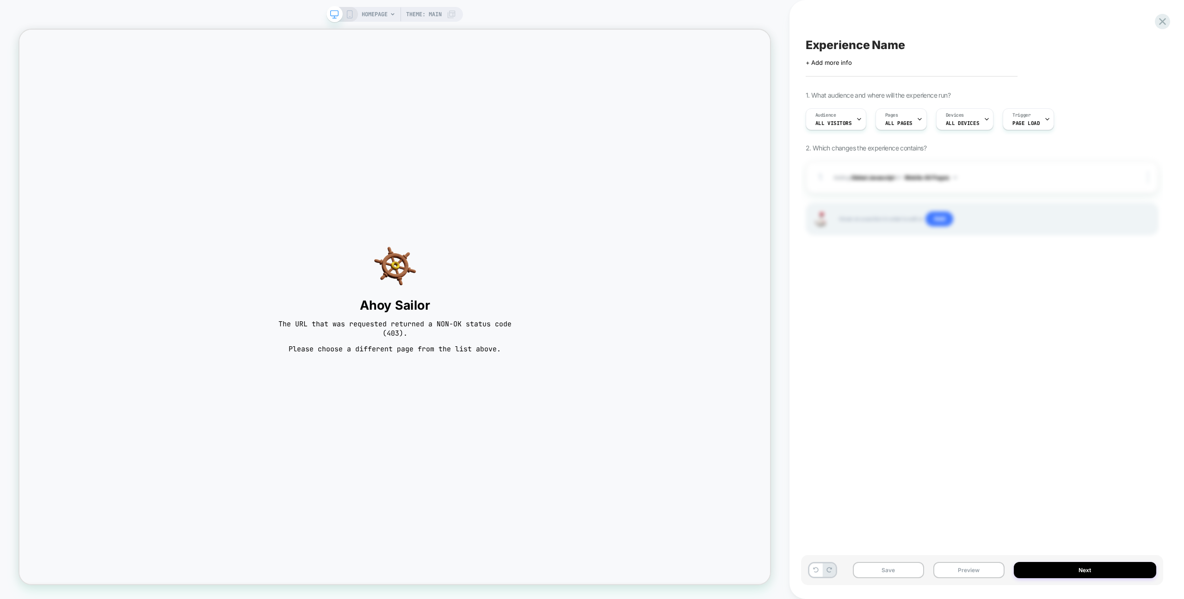
click at [388, 13] on div "HOMEPAGE Theme: MAIN" at bounding box center [409, 14] width 94 height 15
click at [376, 16] on span "HOMEPAGE" at bounding box center [375, 14] width 26 height 15
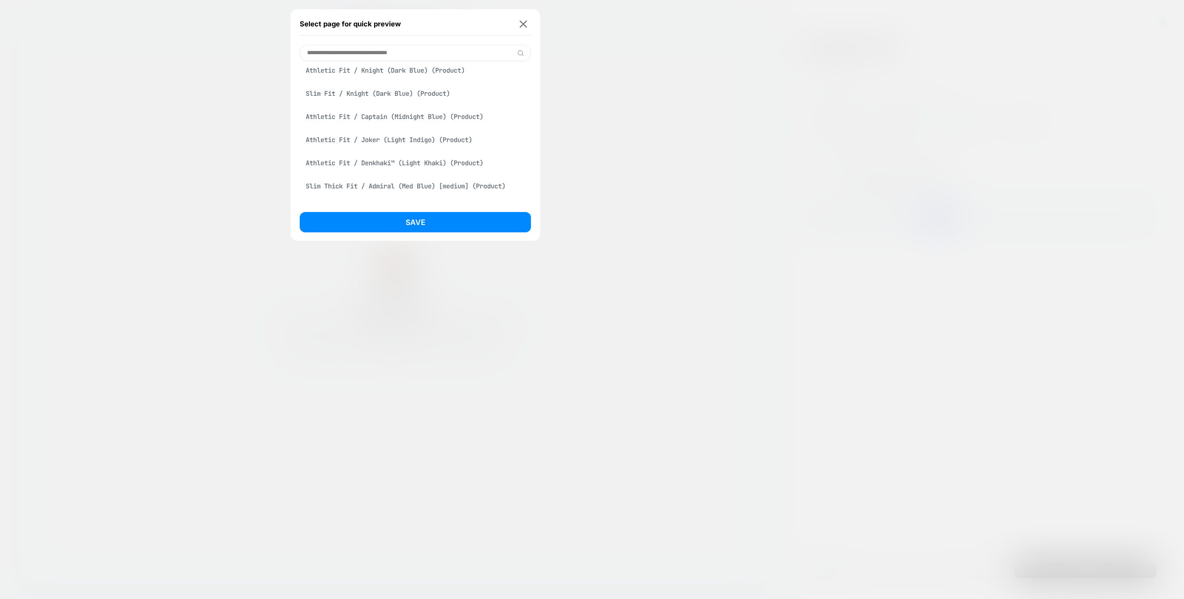
scroll to position [673, 0]
click at [455, 60] on input at bounding box center [415, 53] width 231 height 16
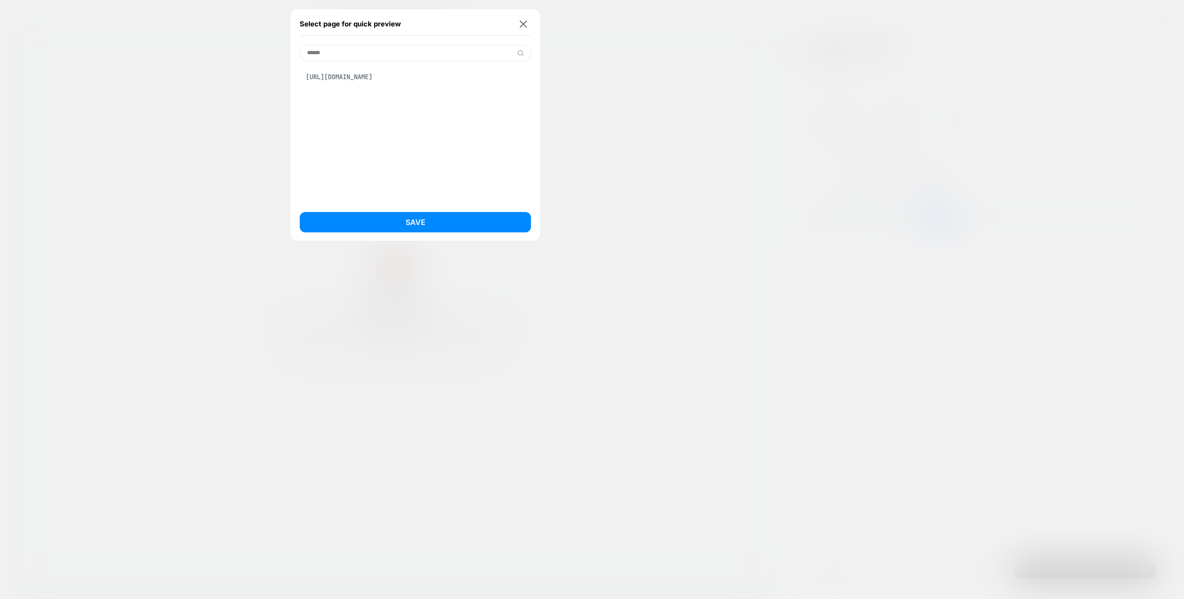
scroll to position [0, 0]
type input "******"
drag, startPoint x: 429, startPoint y: 77, endPoint x: 429, endPoint y: 99, distance: 21.7
click at [429, 77] on div "https://theperfectjean.nyc/" at bounding box center [415, 77] width 231 height 18
click at [443, 224] on button "Save" at bounding box center [415, 222] width 231 height 20
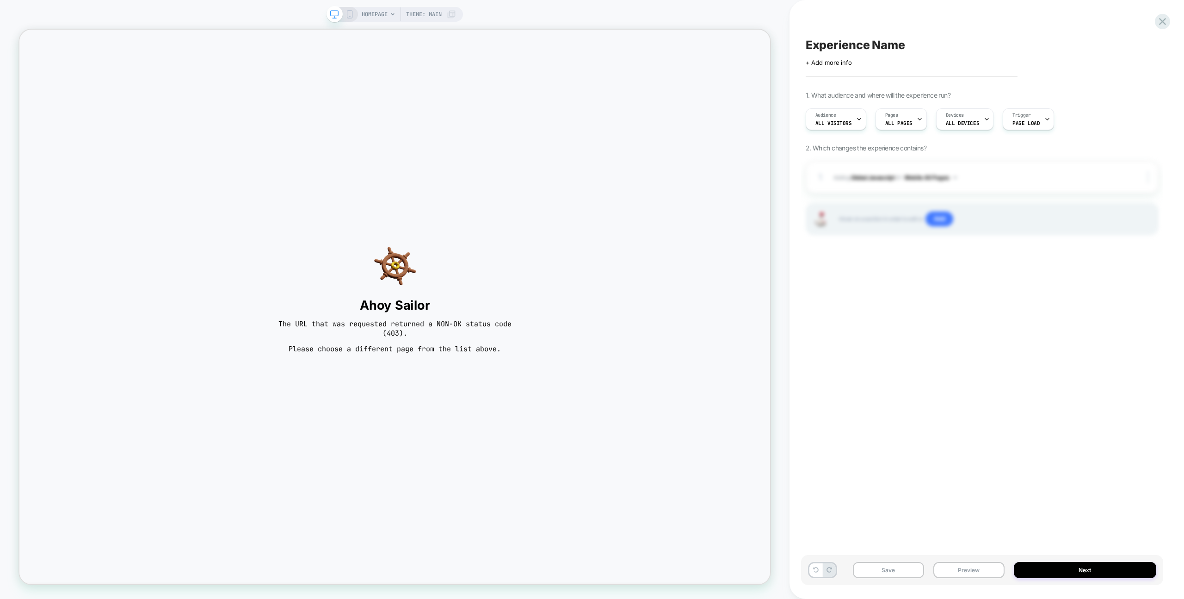
click at [386, 11] on span "HOMEPAGE" at bounding box center [375, 14] width 26 height 15
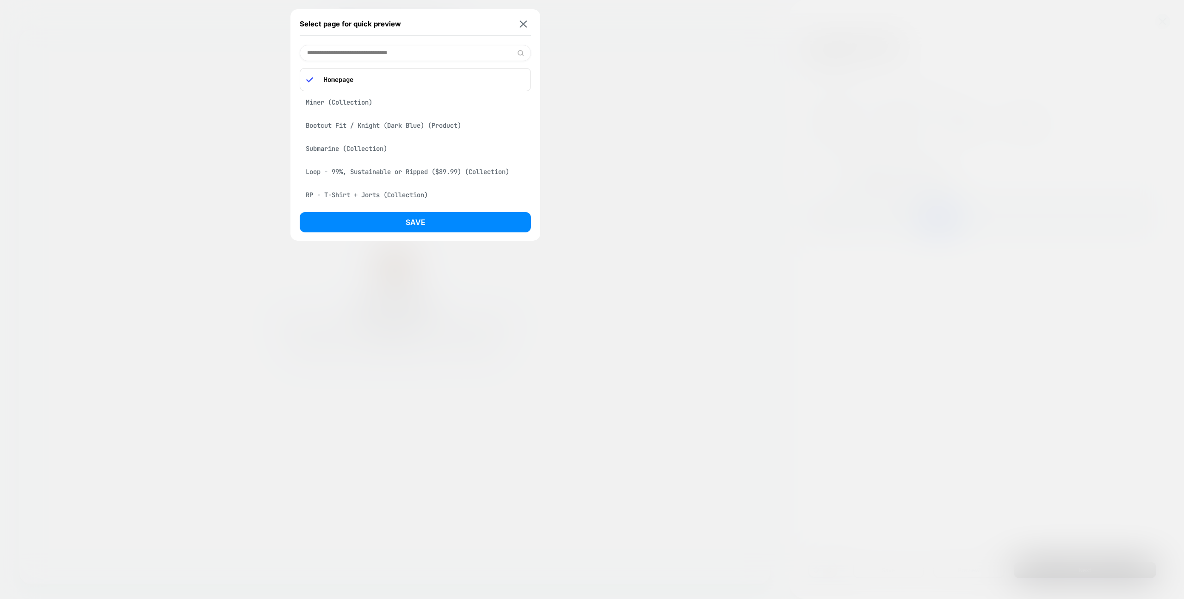
click at [387, 50] on input at bounding box center [415, 53] width 231 height 16
type input "**********"
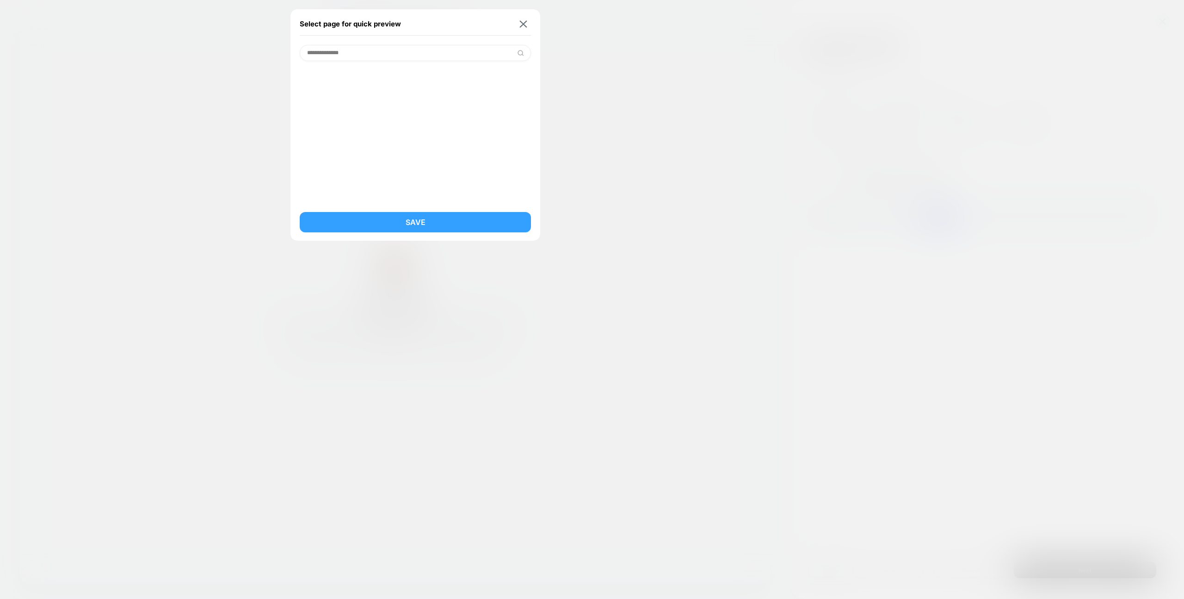
drag, startPoint x: 395, startPoint y: 229, endPoint x: 504, endPoint y: 265, distance: 114.7
click at [395, 229] on button "Save" at bounding box center [415, 222] width 231 height 20
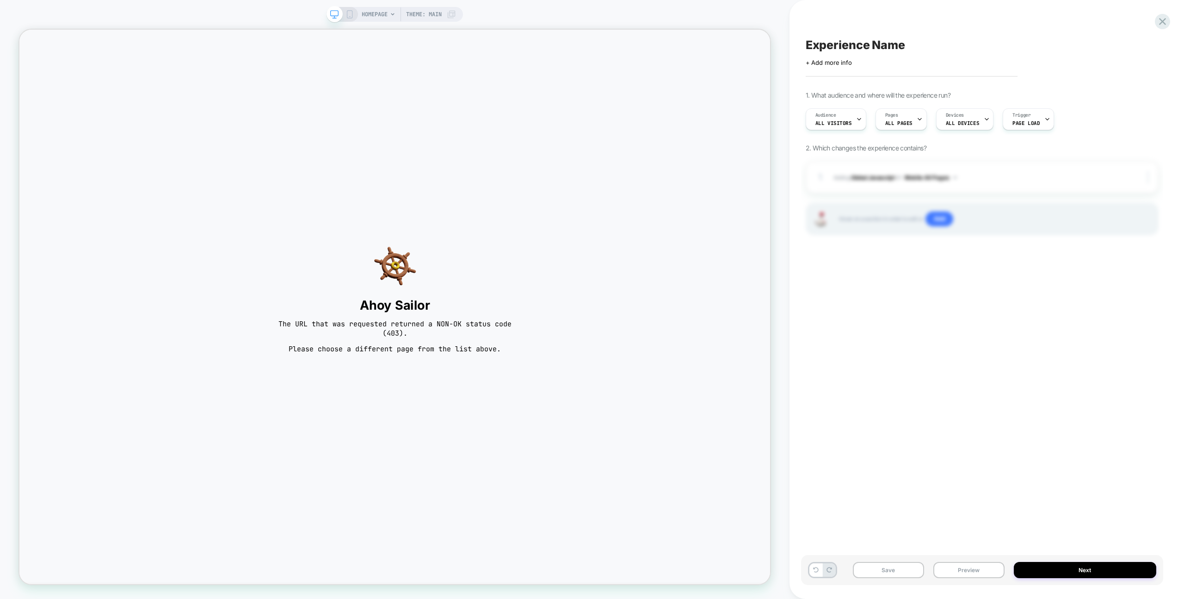
click at [390, 19] on div "HOMEPAGE Theme: MAIN" at bounding box center [409, 14] width 94 height 15
click at [372, 16] on span "HOMEPAGE" at bounding box center [375, 14] width 26 height 15
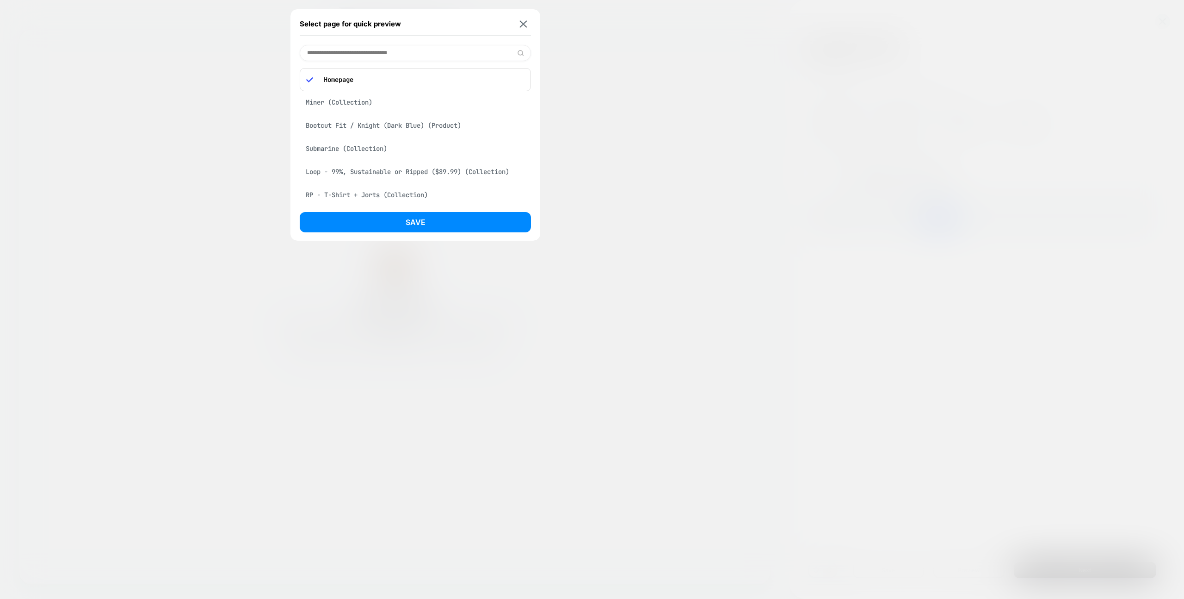
click at [359, 105] on div "Miner (Collection)" at bounding box center [415, 102] width 231 height 18
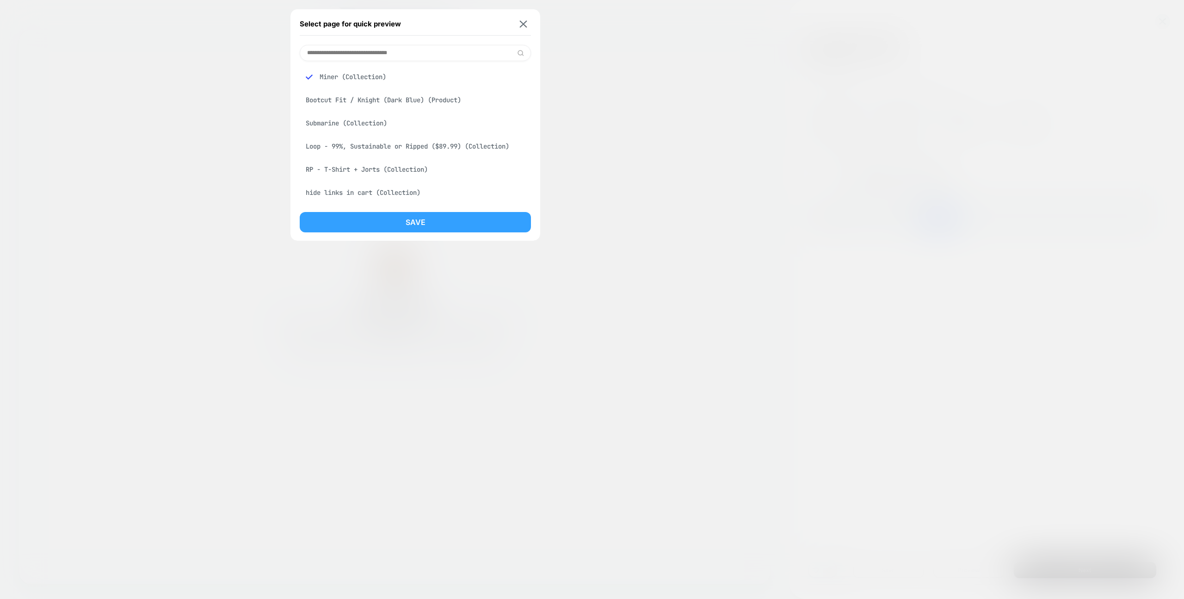
click at [406, 222] on button "Save" at bounding box center [415, 222] width 231 height 20
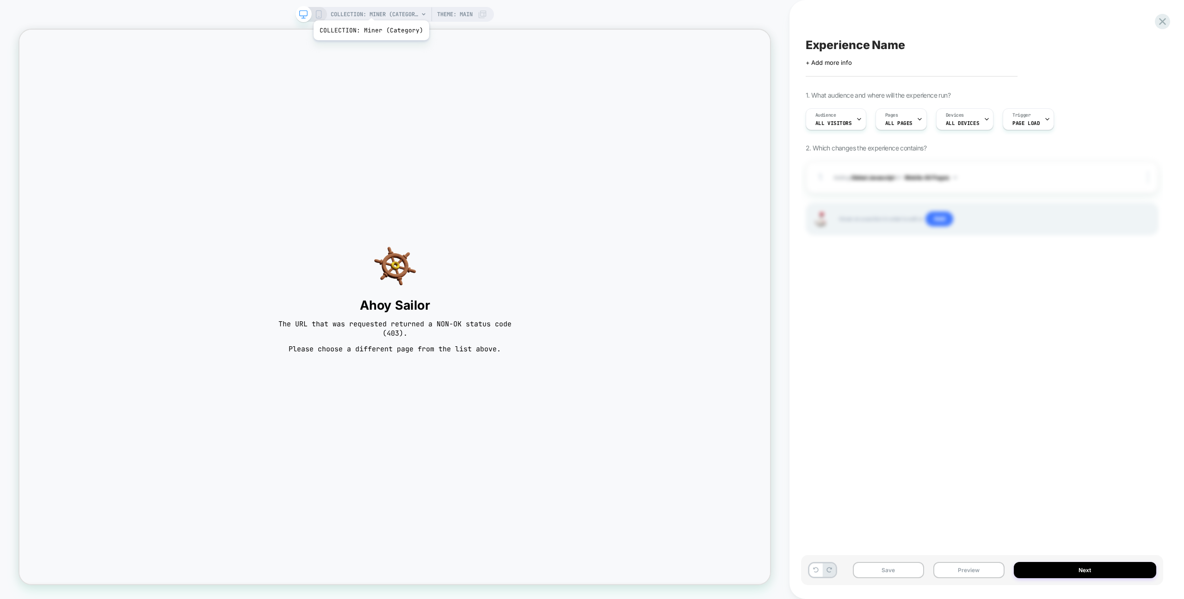
click at [370, 9] on span "COLLECTION: Miner (Category)" at bounding box center [375, 14] width 88 height 15
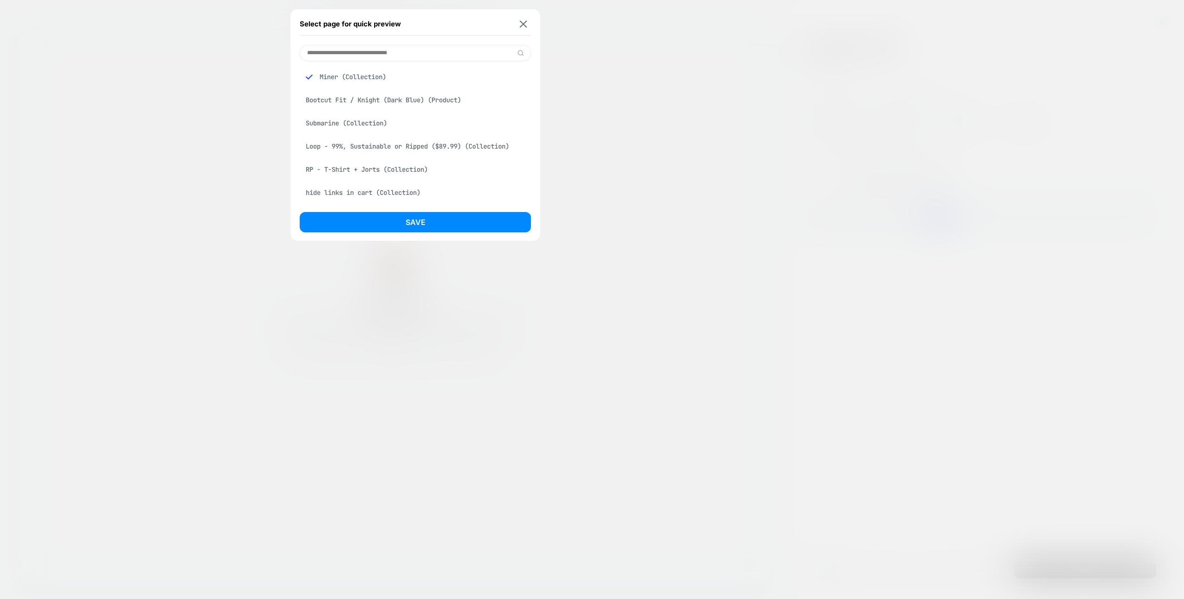
type input "*"
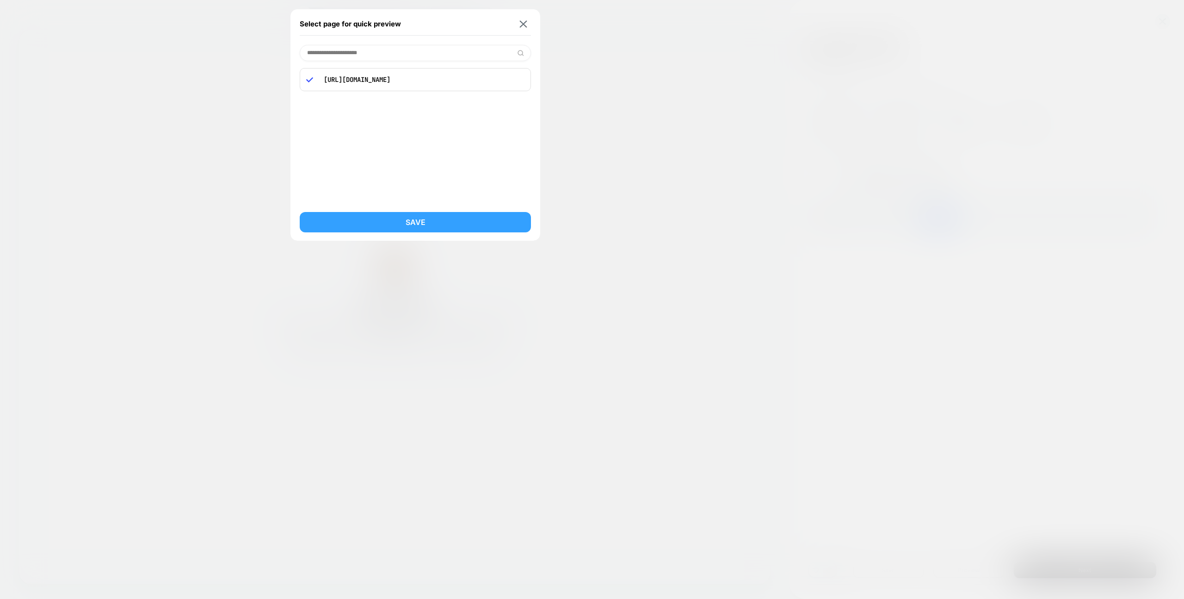
type input "**********"
click at [394, 219] on button "Save" at bounding box center [415, 222] width 231 height 20
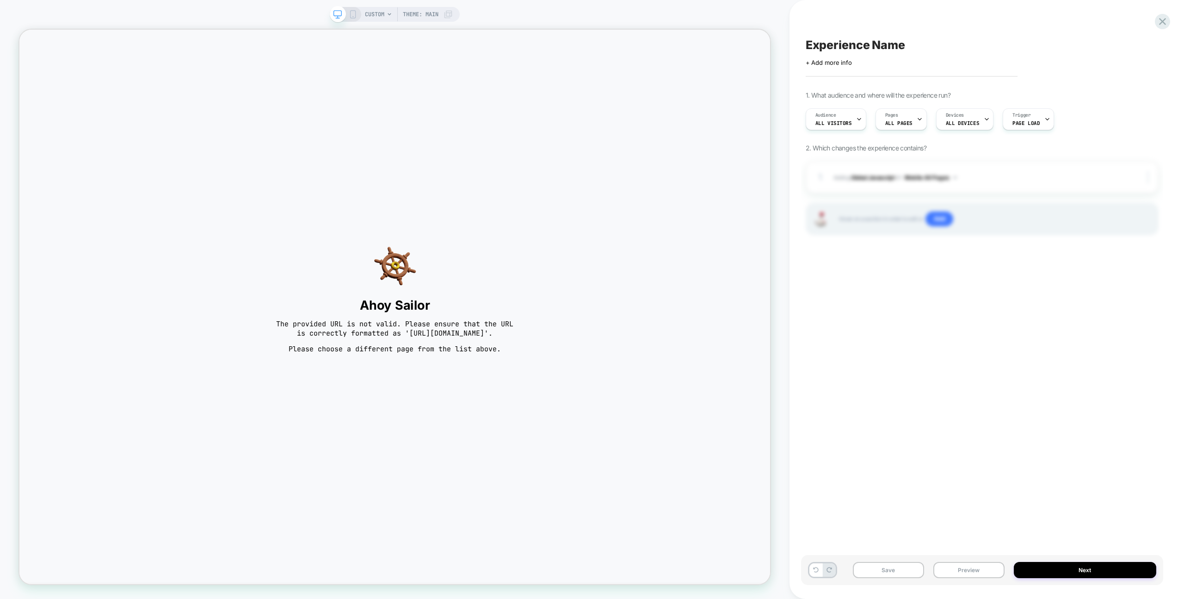
click at [390, 12] on icon at bounding box center [390, 15] width 6 height 6
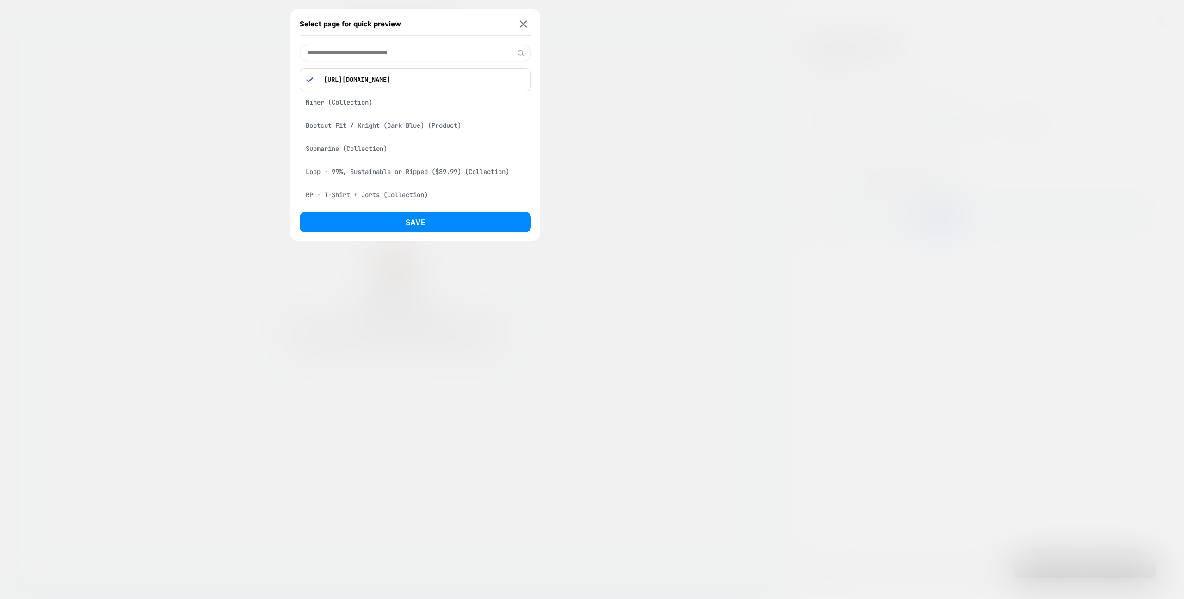
click at [387, 51] on input at bounding box center [415, 53] width 231 height 16
type input "**********"
click at [386, 77] on div "https://theperfectjean.nyc/" at bounding box center [415, 77] width 231 height 18
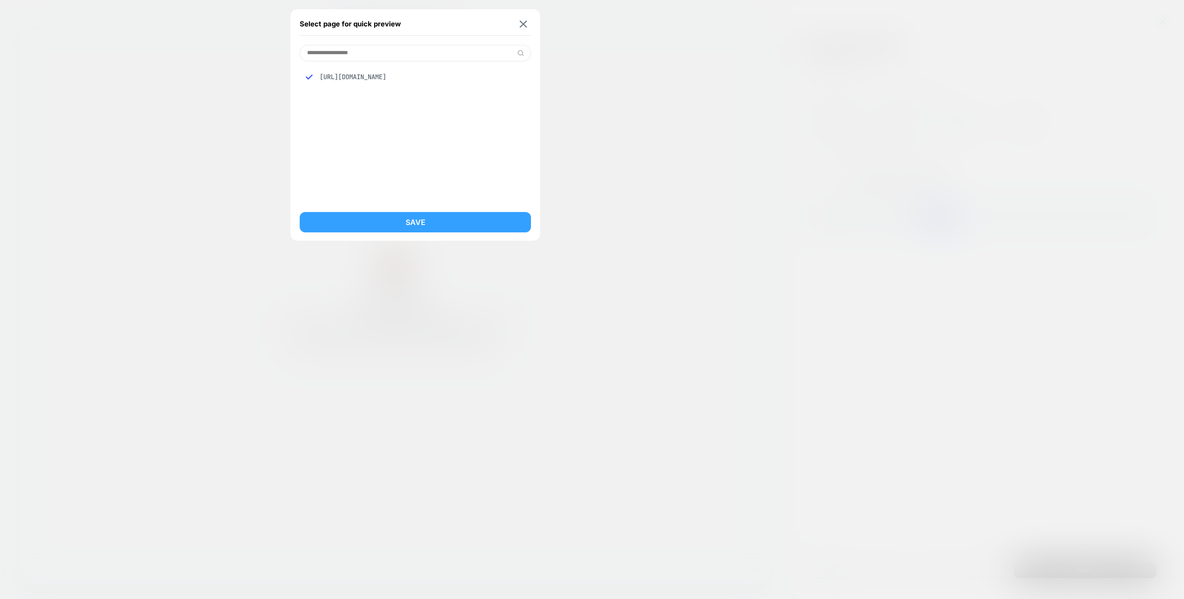
click at [427, 229] on button "Save" at bounding box center [415, 222] width 231 height 20
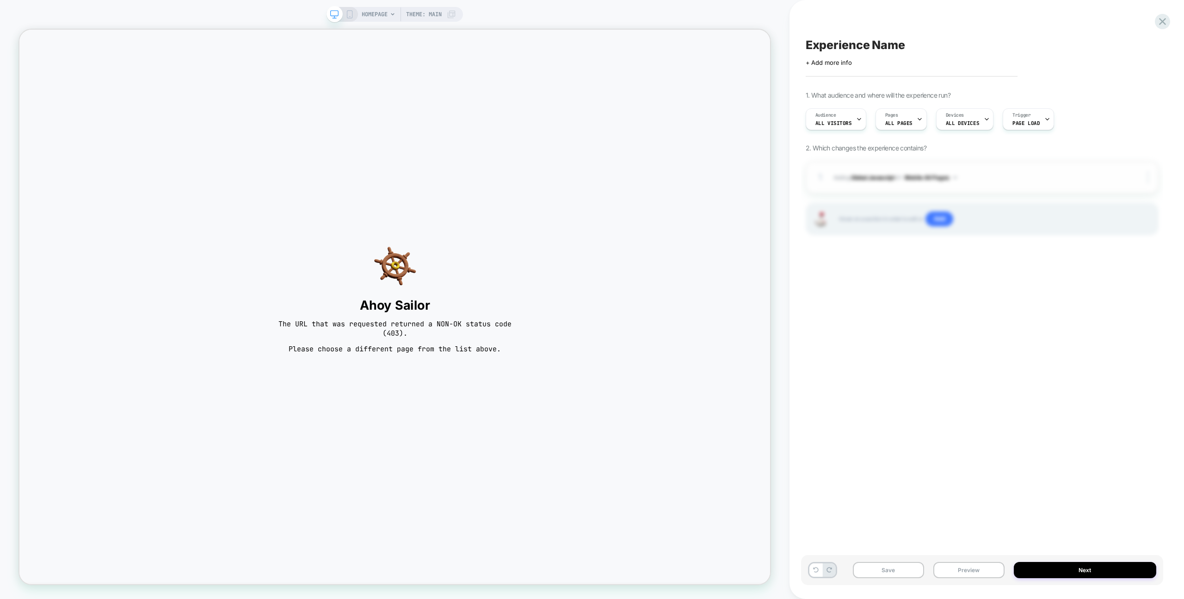
click at [945, 177] on button "Mobile All Pages" at bounding box center [931, 178] width 52 height 12
click at [518, 8] on div "HOMEPAGE Theme: MAIN" at bounding box center [395, 299] width 790 height 599
click at [881, 113] on div "Pages ALL PAGES" at bounding box center [899, 119] width 46 height 21
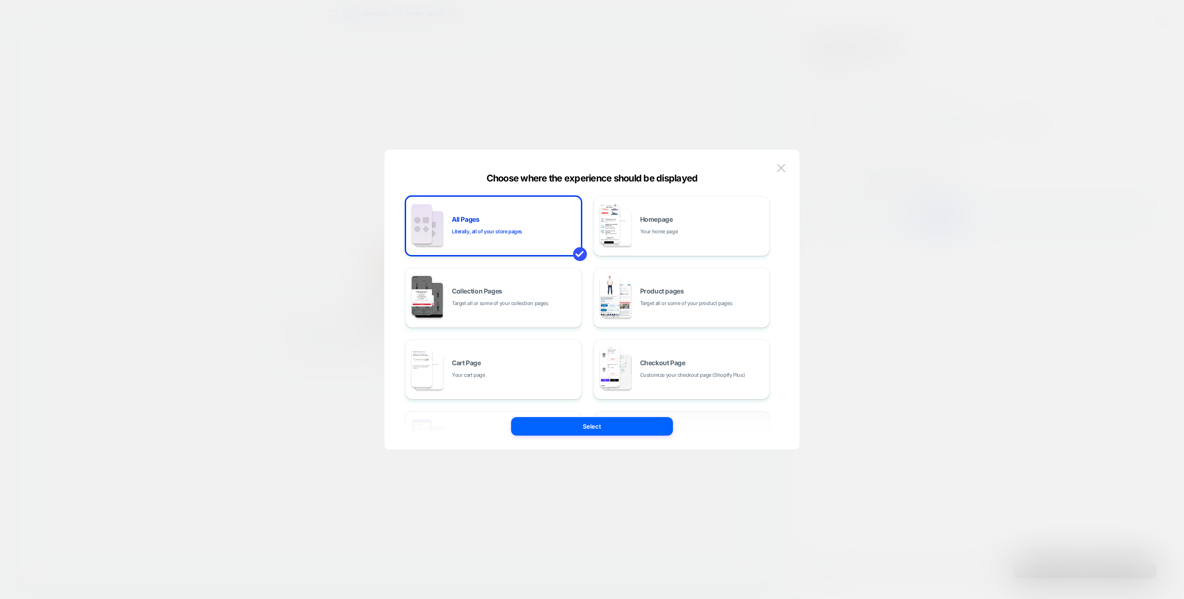
scroll to position [140, 0]
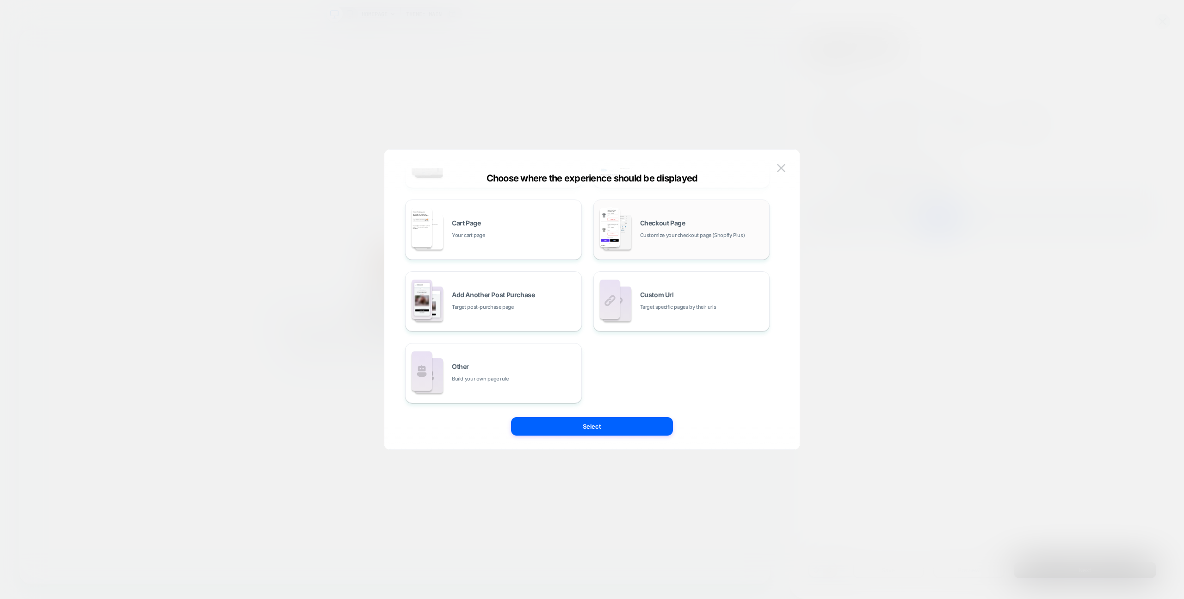
click at [673, 249] on div "Checkout Page Customize your checkout page (Shopify Plus)" at bounding box center [682, 229] width 167 height 51
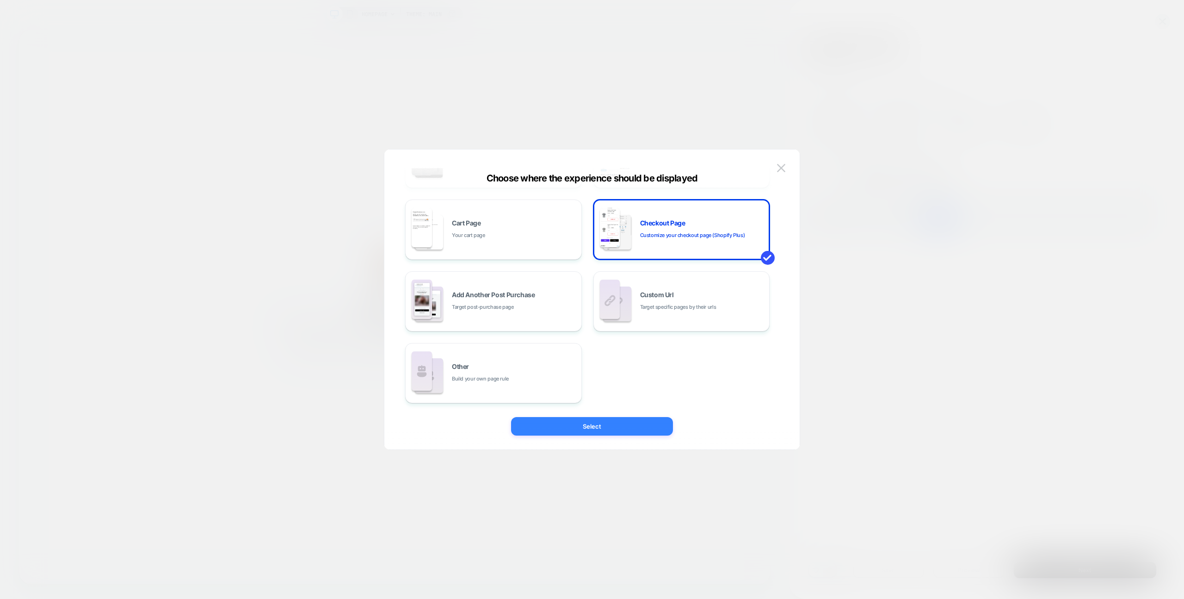
click at [636, 425] on button "Select" at bounding box center [592, 426] width 162 height 19
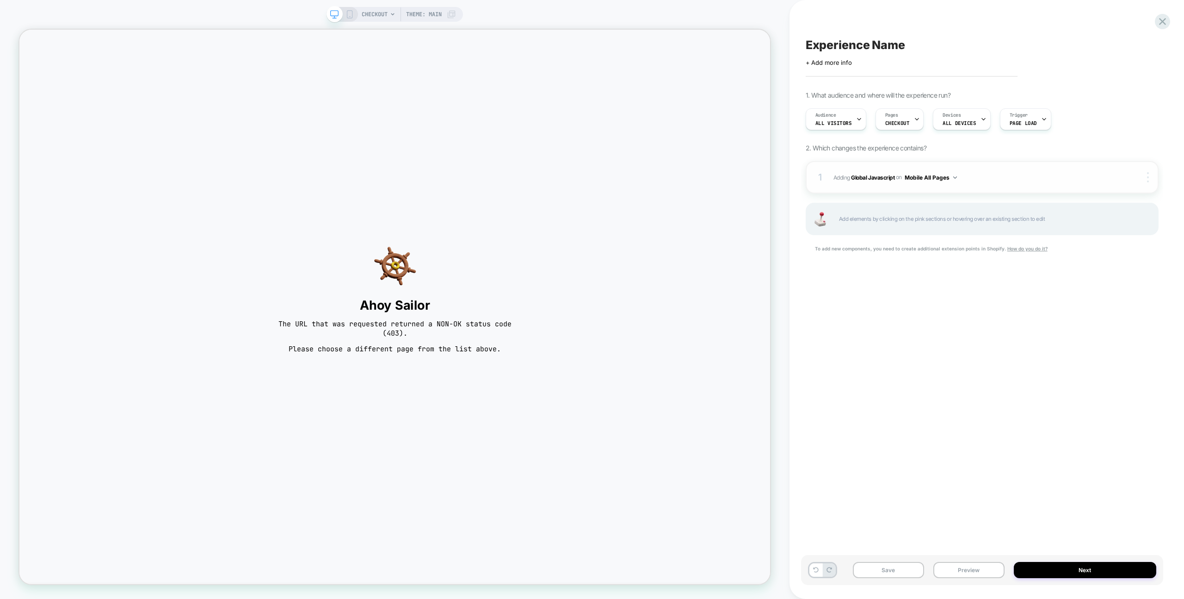
click at [1150, 175] on div at bounding box center [1149, 177] width 18 height 10
click at [1111, 180] on div "Target All Devices" at bounding box center [1093, 176] width 82 height 25
click at [914, 125] on div at bounding box center [917, 119] width 6 height 21
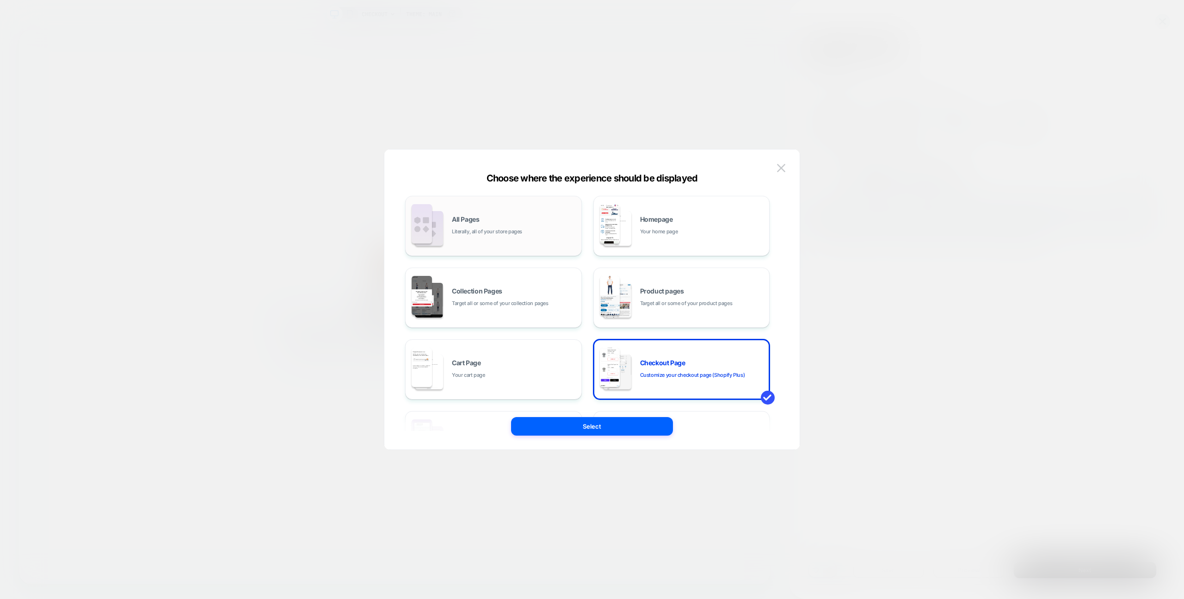
click at [526, 236] on div "All Pages Literally, all of your store pages" at bounding box center [493, 225] width 167 height 51
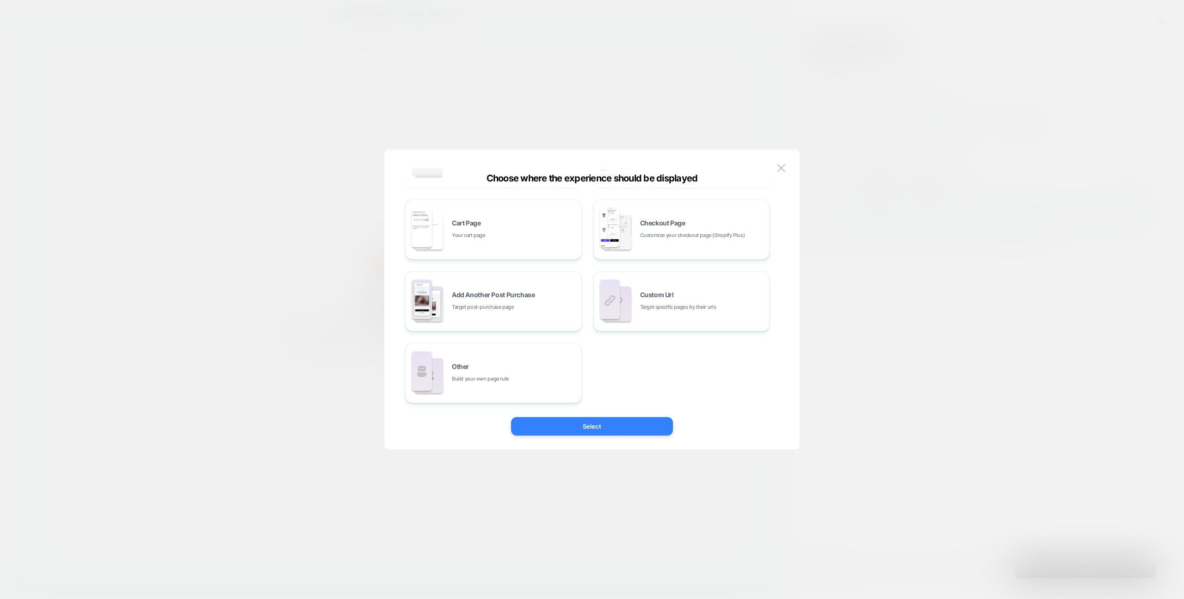
click at [594, 426] on button "Select" at bounding box center [592, 426] width 162 height 19
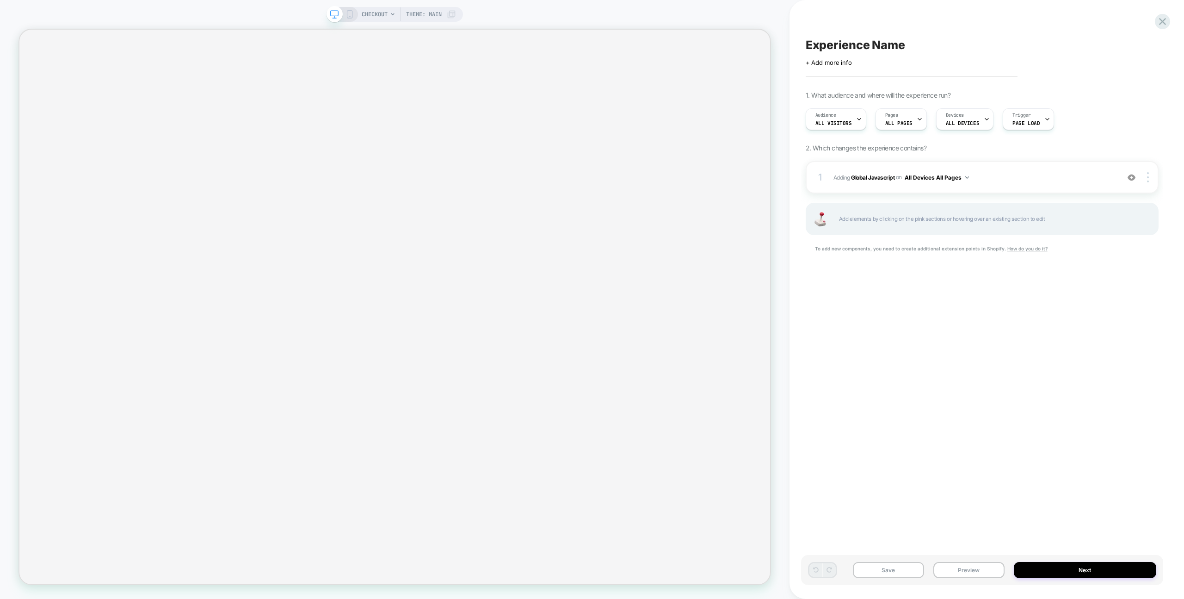
drag, startPoint x: 944, startPoint y: 316, endPoint x: 1038, endPoint y: 195, distance: 153.6
click at [944, 316] on div "Experience Name Click to edit experience details + Add more info 1. What audien…" at bounding box center [982, 299] width 362 height 580
click at [1157, 28] on div "Experience Name Click to edit experience details + Add more info 1. What audien…" at bounding box center [982, 299] width 362 height 580
click at [1158, 25] on icon at bounding box center [1163, 21] width 12 height 12
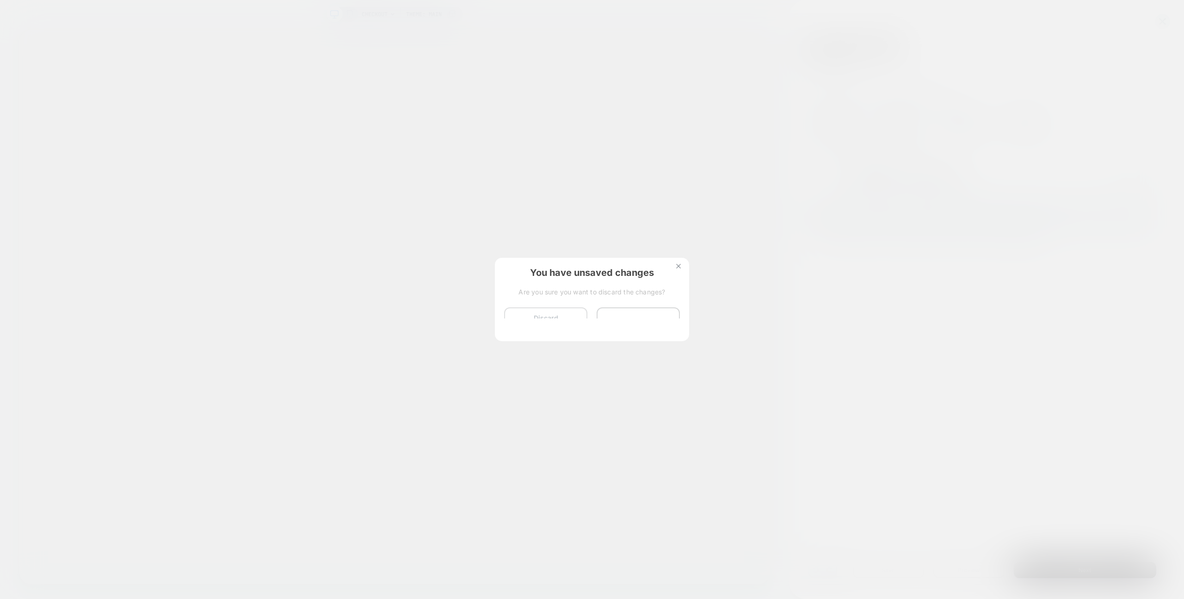
click at [522, 320] on button "Discard Changes" at bounding box center [545, 321] width 83 height 29
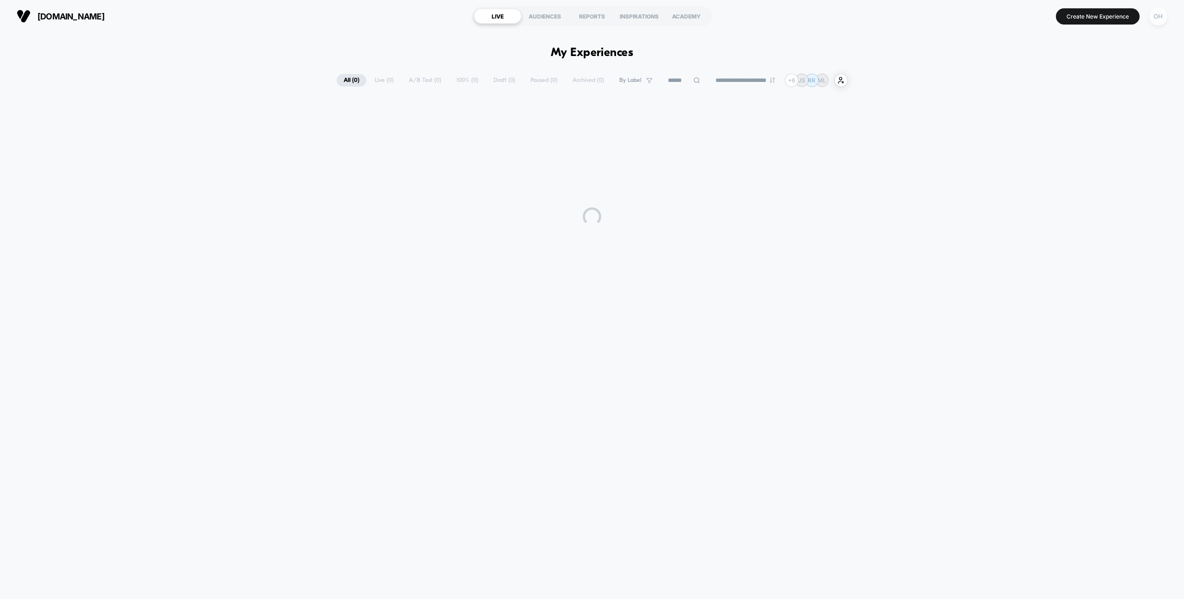
click at [1160, 15] on div "OH" at bounding box center [1159, 16] width 18 height 18
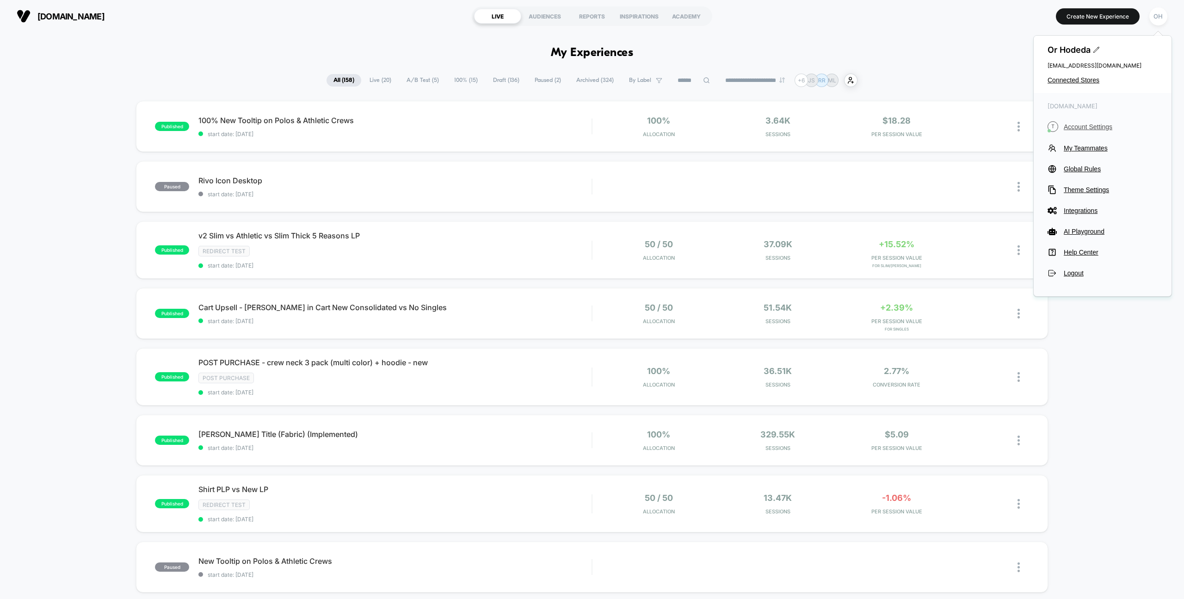
click at [1085, 129] on span "Account Settings" at bounding box center [1111, 126] width 94 height 7
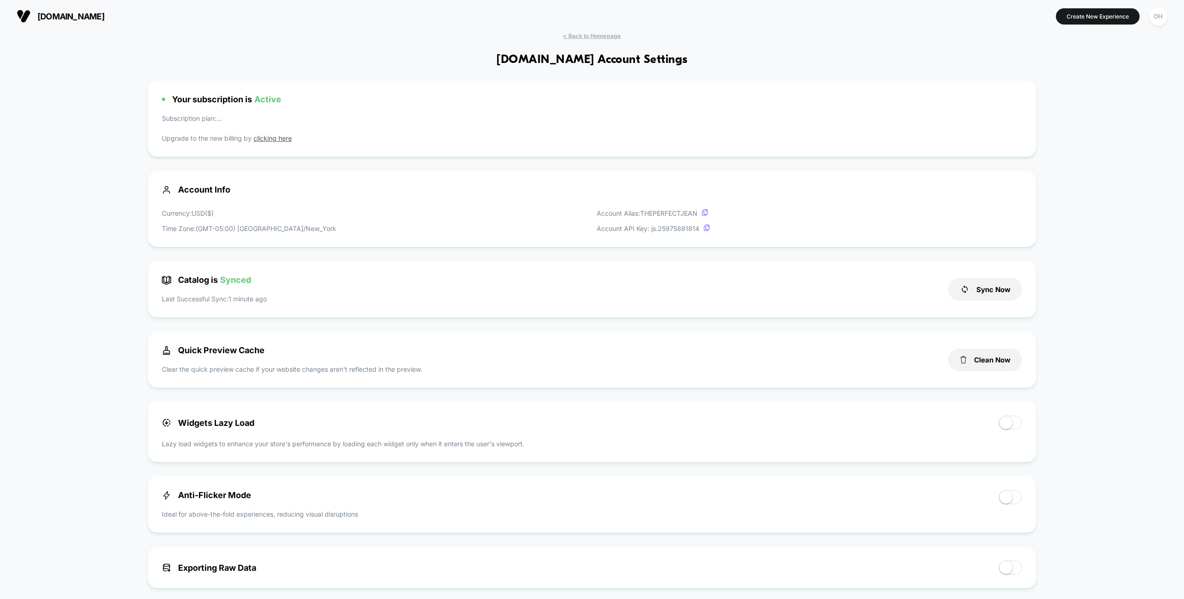
scroll to position [125, 0]
click at [963, 364] on button "Clean Now" at bounding box center [985, 359] width 74 height 23
click at [1080, 13] on button "Create New Experience" at bounding box center [1098, 16] width 84 height 16
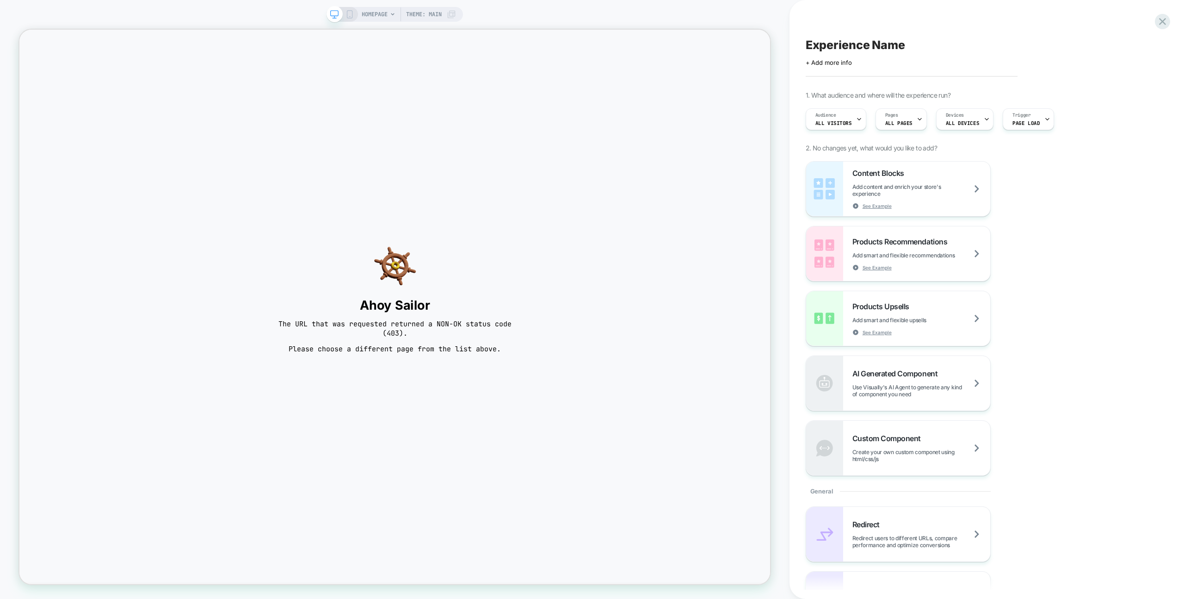
click at [378, 15] on span "HOMEPAGE" at bounding box center [375, 14] width 26 height 15
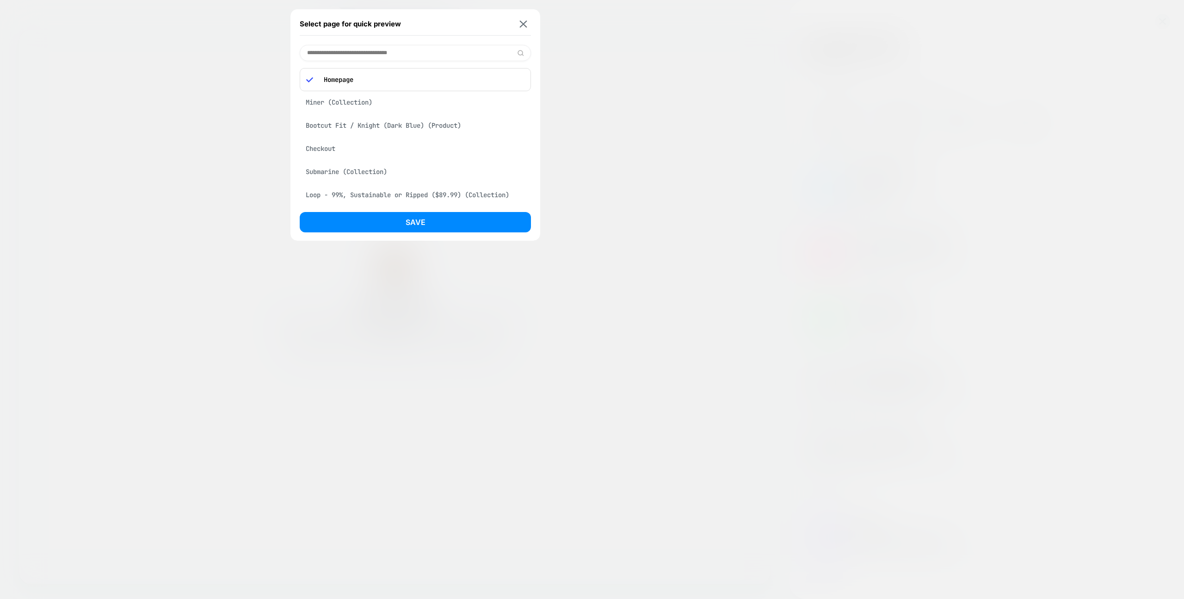
click at [340, 152] on div "Checkout" at bounding box center [415, 149] width 231 height 18
click at [405, 215] on button "Save" at bounding box center [415, 222] width 231 height 20
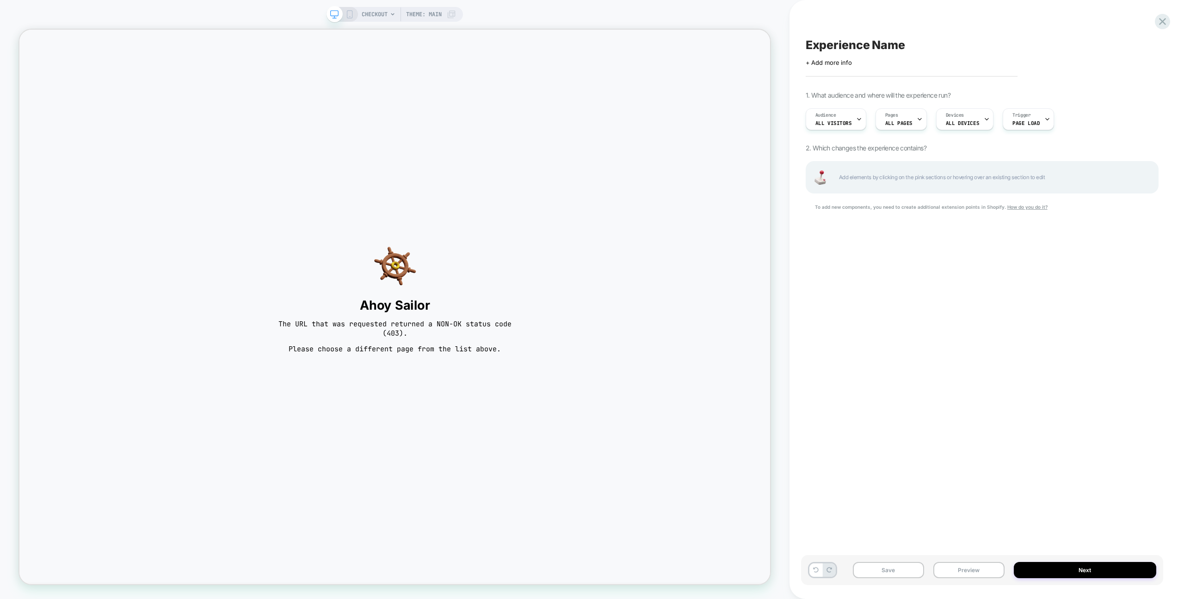
click at [1149, 23] on div "Experience Name Click to edit experience details + Add more info 1. What audien…" at bounding box center [982, 299] width 362 height 580
click at [1158, 23] on icon at bounding box center [1163, 21] width 12 height 12
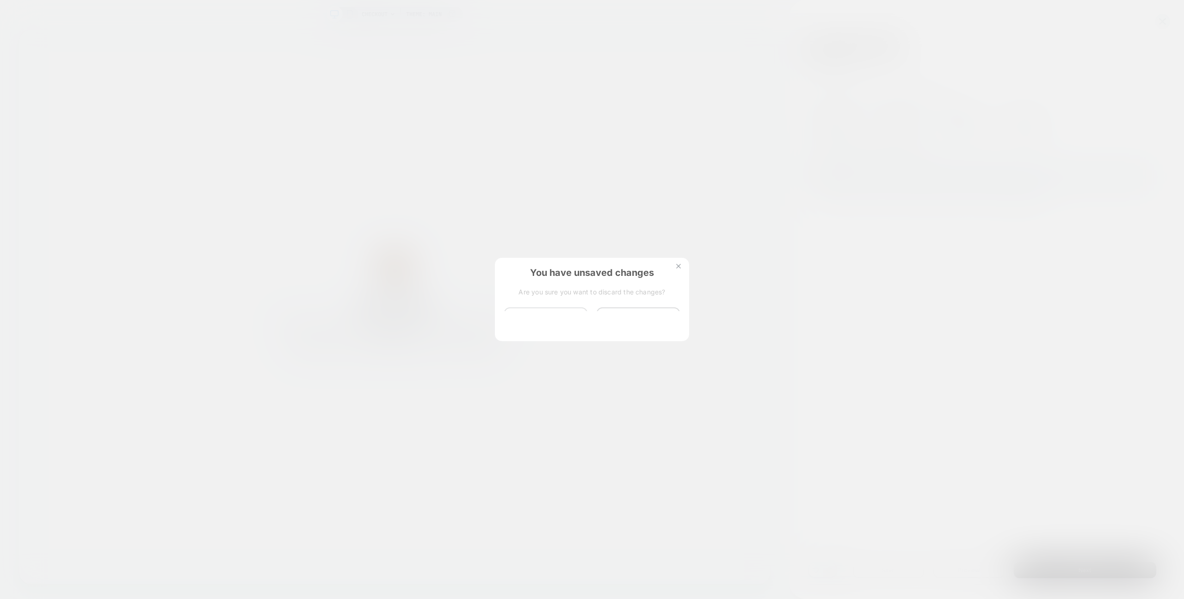
click at [547, 313] on button "Discard Changes" at bounding box center [545, 321] width 83 height 29
